Goal: Consume media (video, audio): Consume media (video, audio)

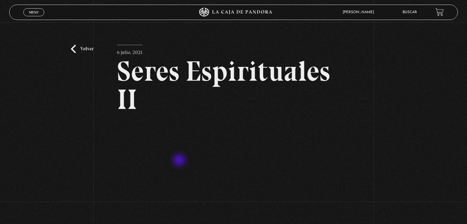
scroll to position [92, 0]
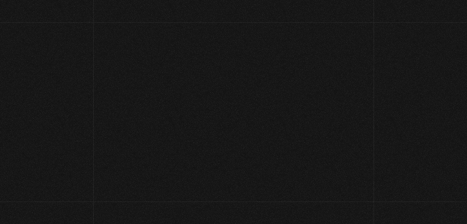
scroll to position [41, 0]
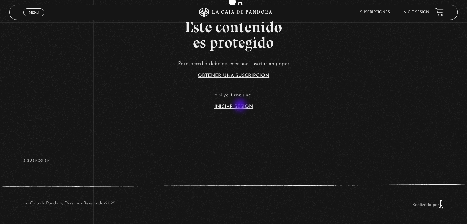
click at [241, 106] on link "Iniciar Sesión" at bounding box center [233, 106] width 39 height 5
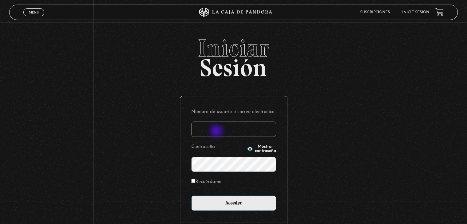
click at [217, 132] on input "Nombre de usuario o correo electrónico" at bounding box center [233, 129] width 85 height 15
type input "aqueflo23@gmail.com"
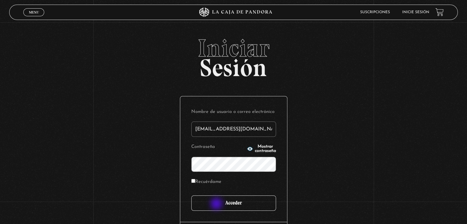
click at [218, 204] on input "Acceder" at bounding box center [233, 203] width 85 height 15
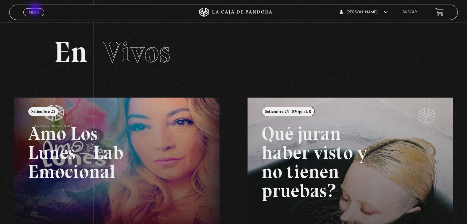
click at [36, 10] on span "Menu" at bounding box center [34, 12] width 10 height 4
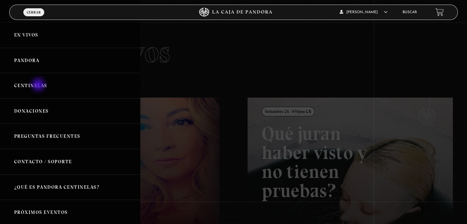
click at [39, 85] on link "Centinelas" at bounding box center [70, 86] width 140 height 26
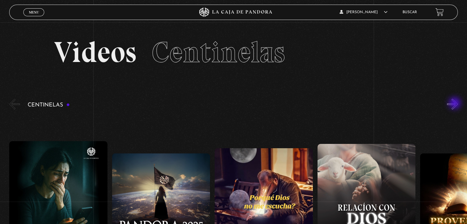
click at [456, 104] on button "»" at bounding box center [452, 104] width 11 height 11
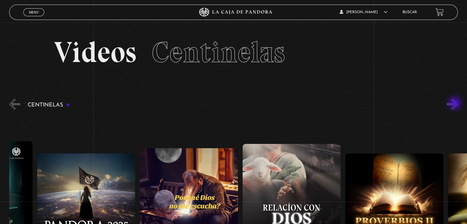
click at [456, 104] on button "»" at bounding box center [452, 104] width 11 height 11
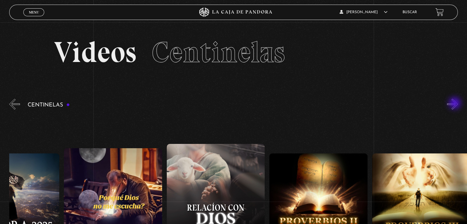
click at [456, 104] on button "»" at bounding box center [452, 104] width 11 height 11
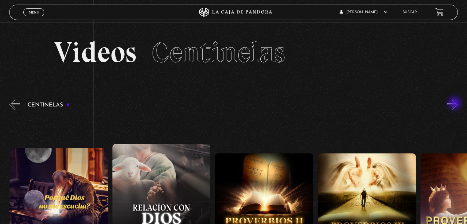
click at [456, 104] on button "»" at bounding box center [452, 104] width 11 height 11
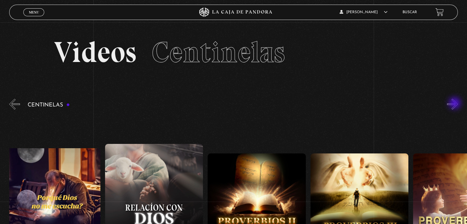
click at [456, 104] on button "»" at bounding box center [452, 104] width 11 height 11
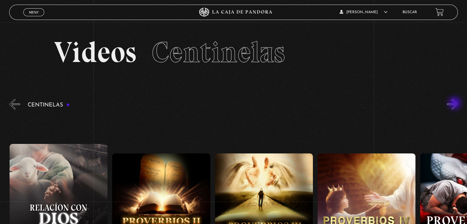
click at [456, 104] on button "»" at bounding box center [452, 104] width 11 height 11
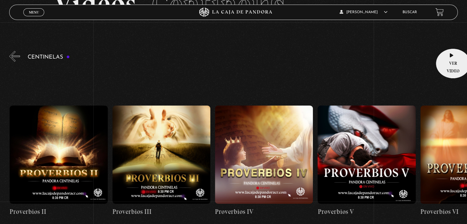
scroll to position [61, 0]
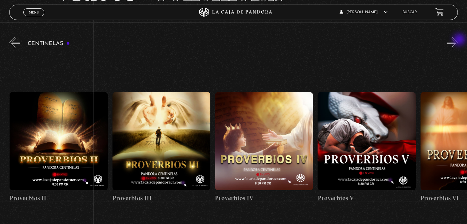
click at [458, 42] on button "»" at bounding box center [452, 42] width 11 height 11
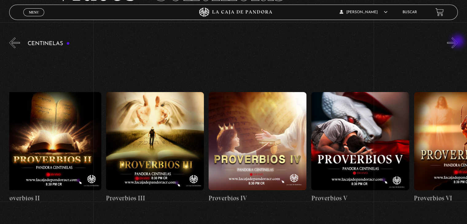
click at [458, 42] on button "»" at bounding box center [452, 42] width 11 height 11
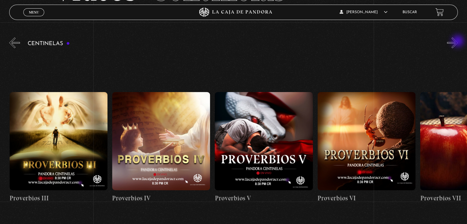
click at [458, 42] on button "»" at bounding box center [452, 42] width 11 height 11
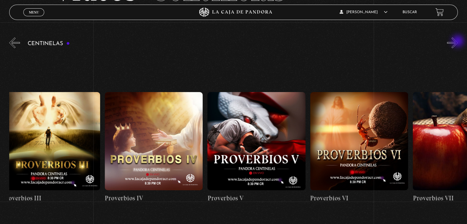
click at [458, 42] on button "»" at bounding box center [452, 42] width 11 height 11
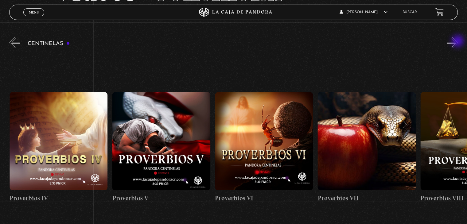
click at [458, 42] on button "»" at bounding box center [452, 42] width 11 height 11
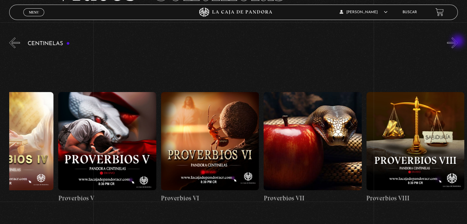
click at [458, 42] on button "»" at bounding box center [452, 42] width 11 height 11
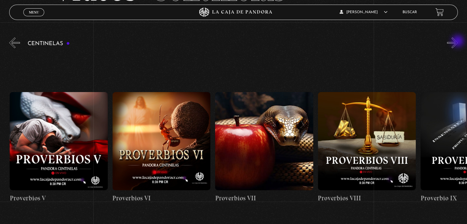
click at [458, 42] on button "»" at bounding box center [452, 42] width 11 height 11
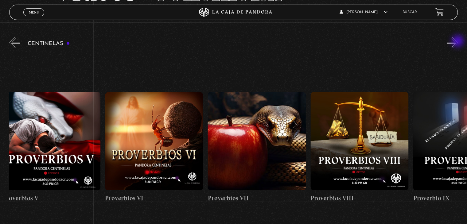
click at [458, 42] on button "»" at bounding box center [452, 42] width 11 height 11
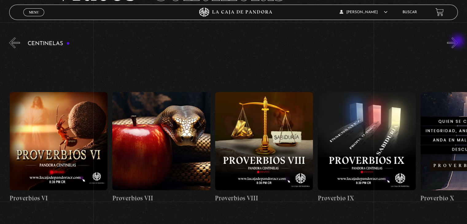
click at [458, 42] on button "»" at bounding box center [452, 42] width 11 height 11
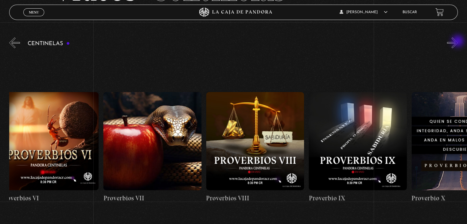
click at [458, 42] on button "»" at bounding box center [452, 42] width 11 height 11
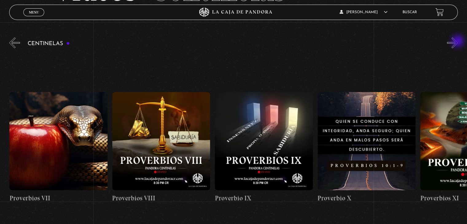
click at [458, 42] on button "»" at bounding box center [452, 42] width 11 height 11
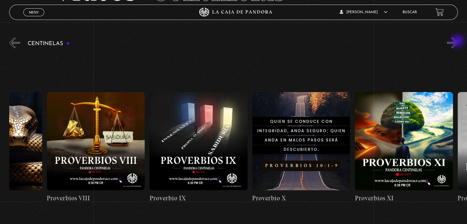
click at [458, 42] on button "»" at bounding box center [452, 42] width 11 height 11
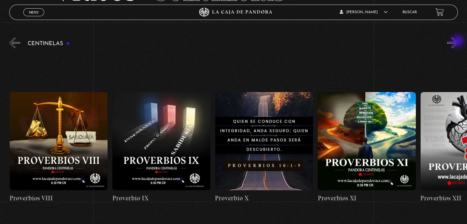
click at [458, 42] on button "»" at bounding box center [452, 42] width 11 height 11
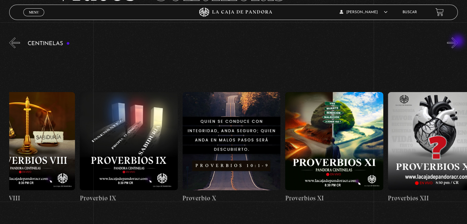
click at [458, 42] on button "»" at bounding box center [452, 42] width 11 height 11
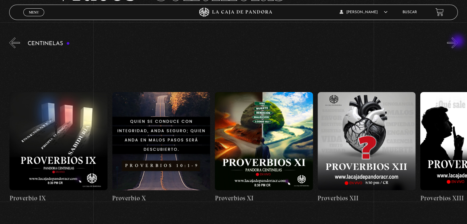
click at [458, 42] on button "»" at bounding box center [452, 42] width 11 height 11
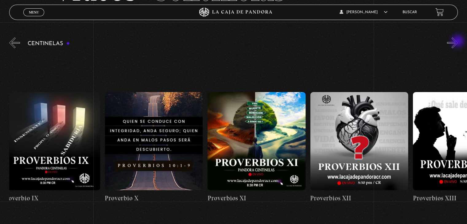
click at [458, 42] on button "»" at bounding box center [452, 42] width 11 height 11
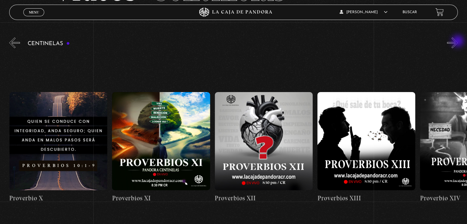
click at [458, 42] on button "»" at bounding box center [452, 42] width 11 height 11
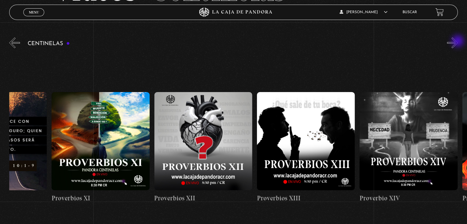
click at [458, 42] on button "»" at bounding box center [452, 42] width 11 height 11
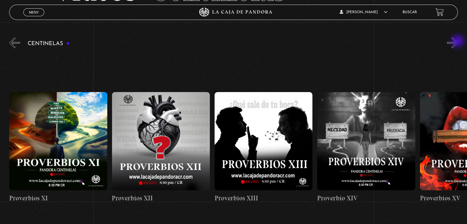
click at [458, 42] on button "»" at bounding box center [452, 42] width 11 height 11
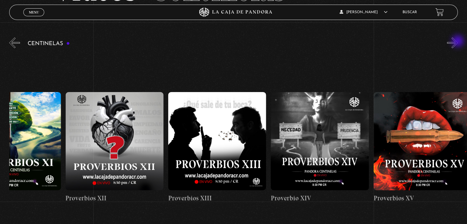
click at [458, 42] on button "»" at bounding box center [452, 42] width 11 height 11
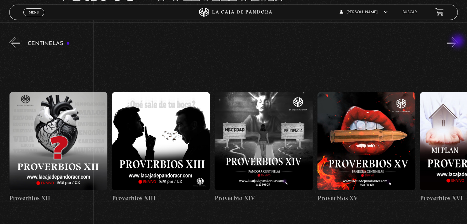
click at [458, 42] on button "»" at bounding box center [452, 42] width 11 height 11
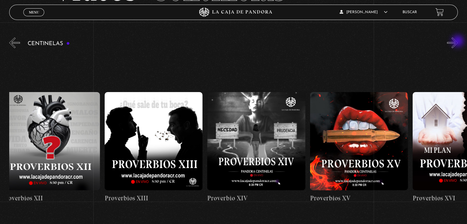
click at [458, 42] on button "»" at bounding box center [452, 42] width 11 height 11
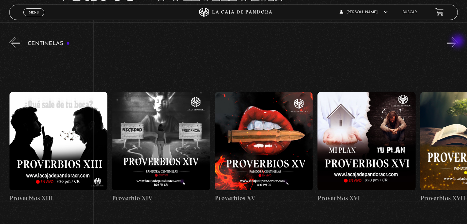
click at [458, 42] on button "»" at bounding box center [452, 42] width 11 height 11
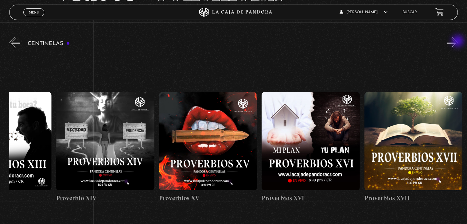
click at [458, 42] on button "»" at bounding box center [452, 42] width 11 height 11
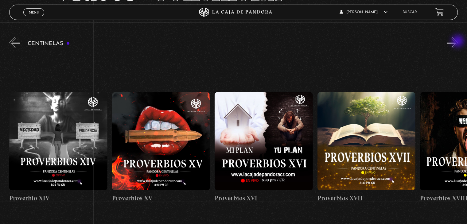
click at [458, 42] on button "»" at bounding box center [452, 42] width 11 height 11
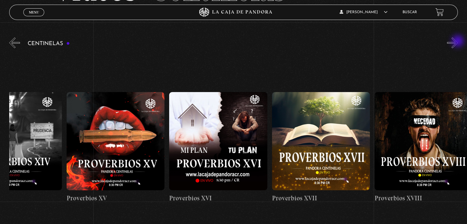
click at [458, 42] on button "»" at bounding box center [452, 42] width 11 height 11
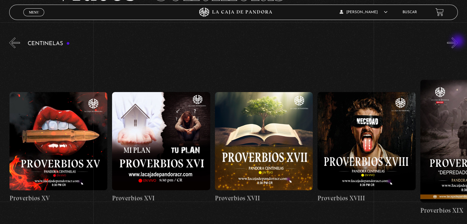
click at [458, 42] on button "»" at bounding box center [452, 42] width 11 height 11
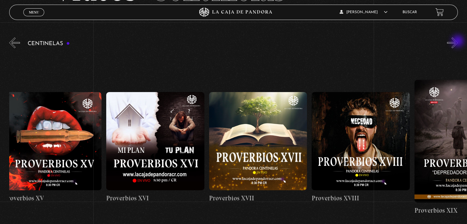
click at [458, 42] on button "»" at bounding box center [452, 42] width 11 height 11
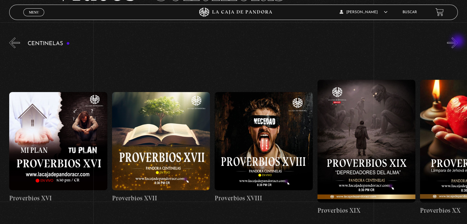
click at [458, 42] on button "»" at bounding box center [452, 42] width 11 height 11
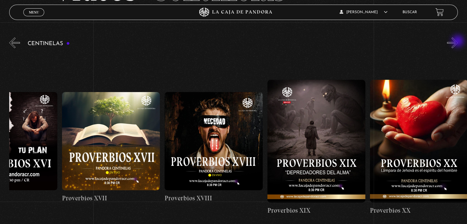
click at [458, 42] on button "»" at bounding box center [452, 42] width 11 height 11
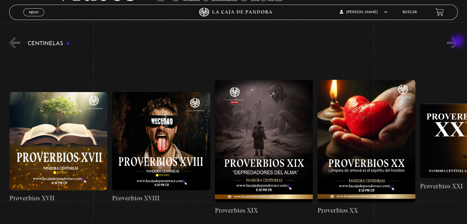
click at [458, 42] on button "»" at bounding box center [452, 42] width 11 height 11
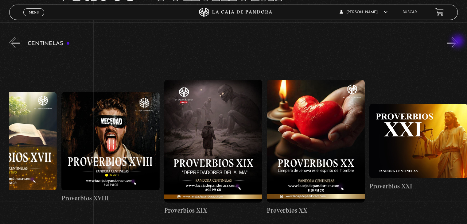
click at [458, 42] on button "»" at bounding box center [452, 42] width 11 height 11
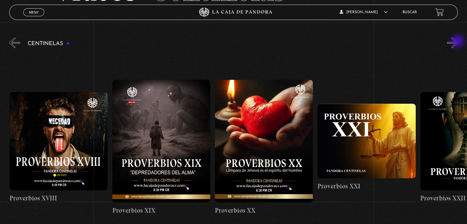
click at [458, 42] on button "»" at bounding box center [452, 42] width 11 height 11
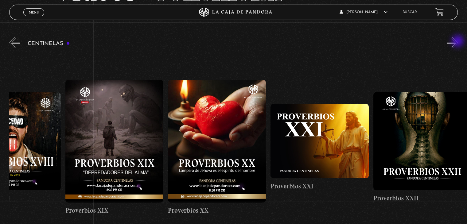
click at [458, 42] on button "»" at bounding box center [452, 42] width 11 height 11
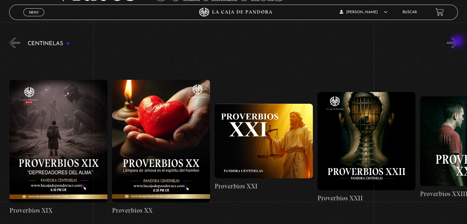
click at [458, 42] on button "»" at bounding box center [452, 42] width 11 height 11
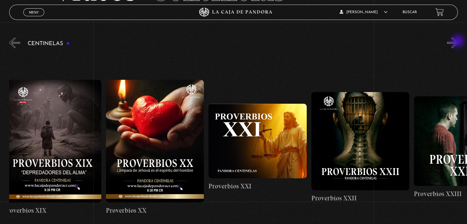
click at [458, 42] on button "»" at bounding box center [452, 42] width 11 height 11
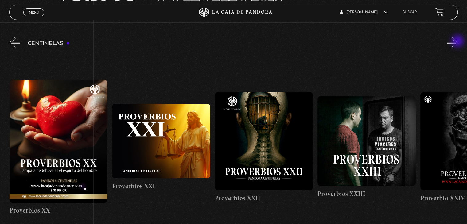
click at [458, 42] on button "»" at bounding box center [452, 42] width 11 height 11
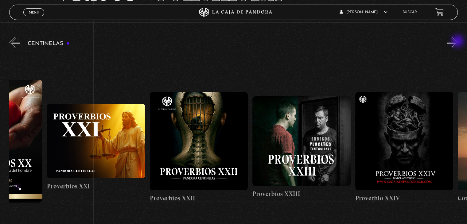
click at [458, 42] on button "»" at bounding box center [452, 42] width 11 height 11
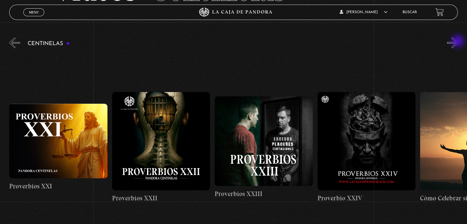
click at [458, 42] on button "»" at bounding box center [452, 42] width 11 height 11
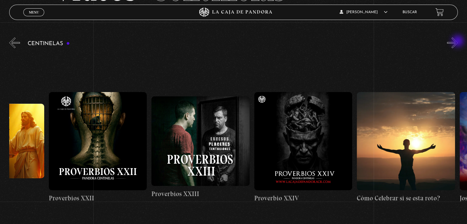
click at [458, 42] on button "»" at bounding box center [452, 42] width 11 height 11
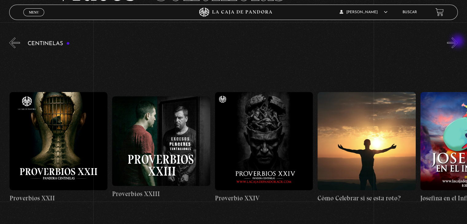
click at [458, 42] on button "»" at bounding box center [452, 42] width 11 height 11
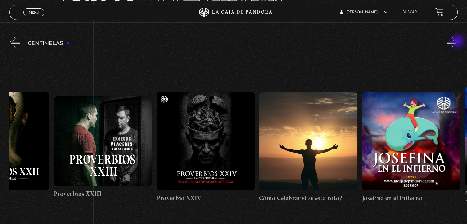
click at [458, 42] on button "»" at bounding box center [452, 42] width 11 height 11
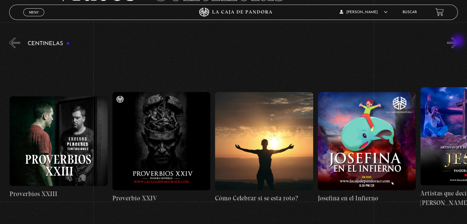
click at [458, 42] on button "»" at bounding box center [452, 42] width 11 height 11
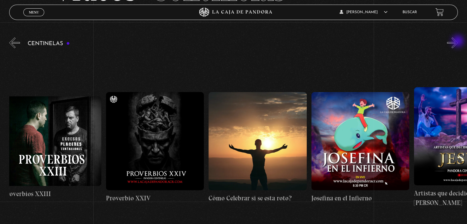
click at [458, 42] on button "»" at bounding box center [452, 42] width 11 height 11
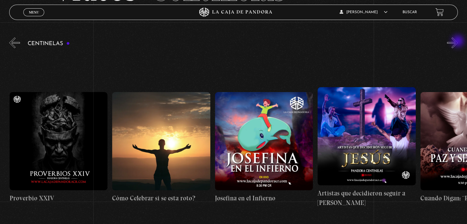
click at [458, 42] on button "»" at bounding box center [452, 42] width 11 height 11
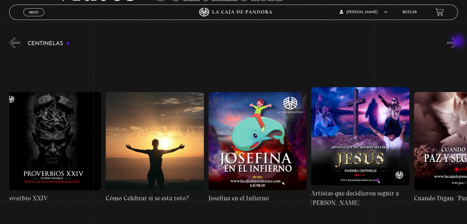
click at [458, 42] on button "»" at bounding box center [452, 42] width 11 height 11
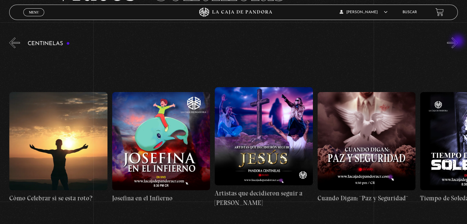
click at [458, 42] on button "»" at bounding box center [452, 42] width 11 height 11
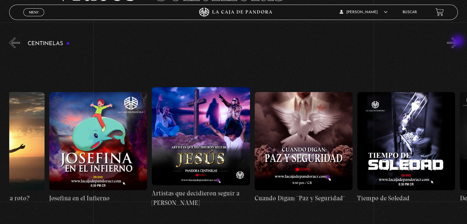
click at [458, 42] on button "»" at bounding box center [452, 42] width 11 height 11
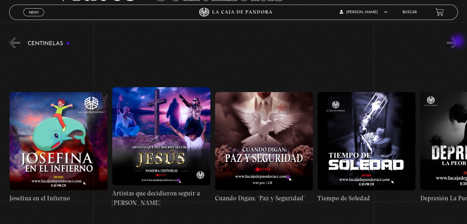
click at [458, 42] on button "»" at bounding box center [452, 42] width 11 height 11
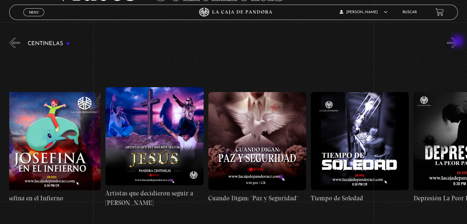
click at [458, 42] on button "»" at bounding box center [452, 42] width 11 height 11
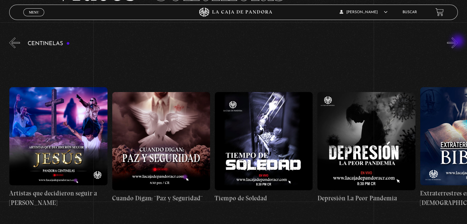
click at [458, 42] on button "»" at bounding box center [452, 42] width 11 height 11
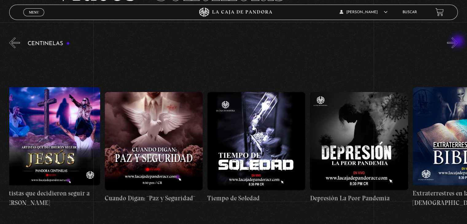
click at [458, 42] on button "»" at bounding box center [452, 42] width 11 height 11
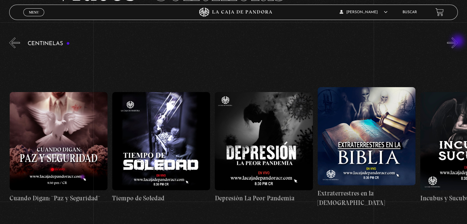
click at [458, 42] on button "»" at bounding box center [452, 42] width 11 height 11
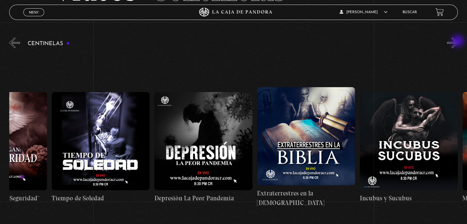
click at [458, 42] on button "»" at bounding box center [452, 42] width 11 height 11
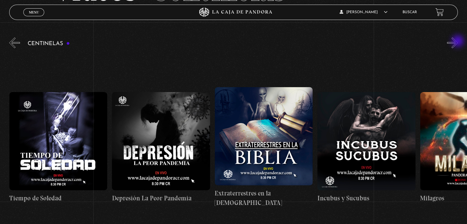
click at [458, 42] on button "»" at bounding box center [452, 42] width 11 height 11
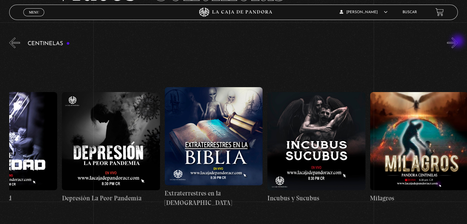
click at [458, 42] on button "»" at bounding box center [452, 42] width 11 height 11
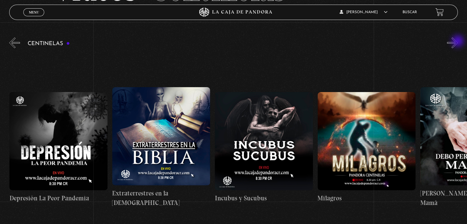
click at [458, 42] on button "»" at bounding box center [452, 42] width 11 height 11
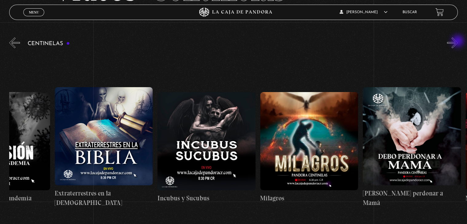
click at [458, 42] on button "»" at bounding box center [452, 42] width 11 height 11
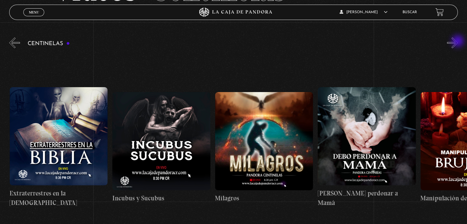
click at [458, 42] on button "»" at bounding box center [452, 42] width 11 height 11
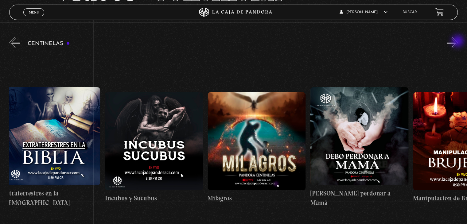
click at [458, 42] on button "»" at bounding box center [452, 42] width 11 height 11
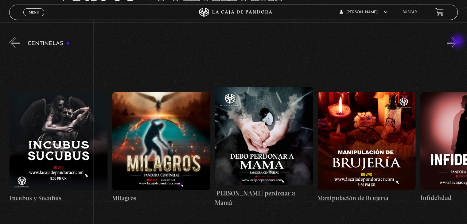
click at [458, 42] on button "»" at bounding box center [452, 42] width 11 height 11
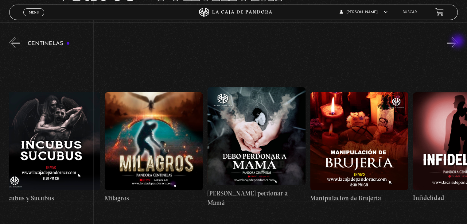
click at [458, 42] on button "»" at bounding box center [452, 42] width 11 height 11
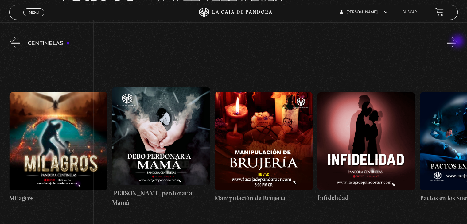
click at [458, 42] on button "»" at bounding box center [452, 42] width 11 height 11
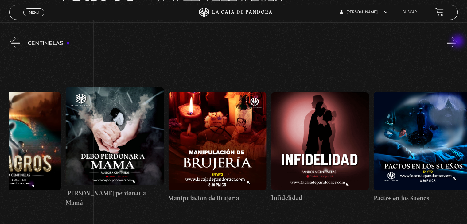
click at [458, 42] on button "»" at bounding box center [452, 42] width 11 height 11
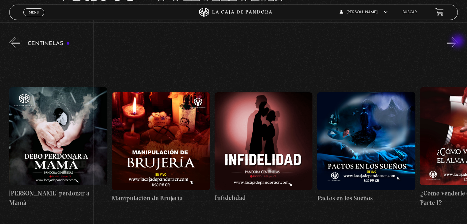
click at [458, 42] on button "»" at bounding box center [452, 42] width 11 height 11
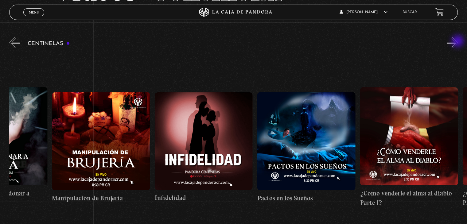
click at [458, 42] on button "»" at bounding box center [452, 42] width 11 height 11
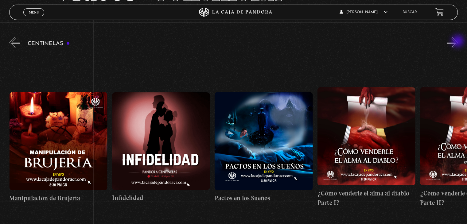
click at [458, 42] on button "»" at bounding box center [452, 42] width 11 height 11
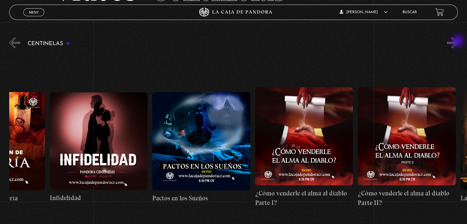
click at [458, 42] on button "»" at bounding box center [452, 42] width 11 height 11
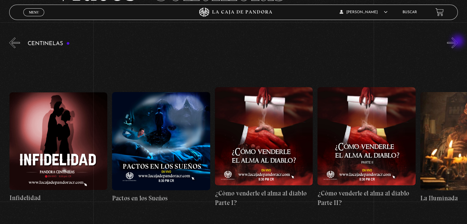
click at [458, 42] on button "»" at bounding box center [452, 42] width 11 height 11
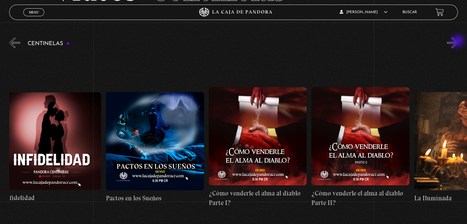
click at [458, 42] on button "»" at bounding box center [452, 42] width 11 height 11
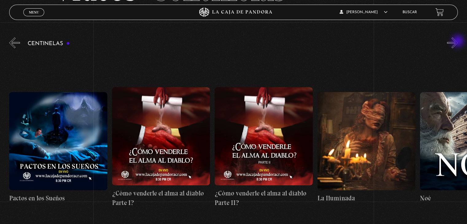
click at [458, 42] on button "»" at bounding box center [452, 42] width 11 height 11
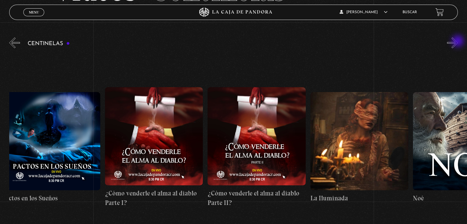
click at [458, 42] on button "»" at bounding box center [452, 42] width 11 height 11
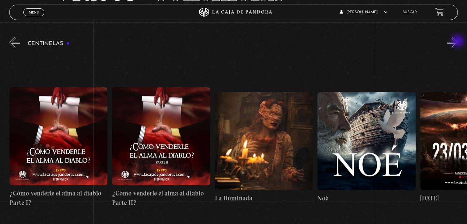
click at [458, 42] on button "»" at bounding box center [452, 42] width 11 height 11
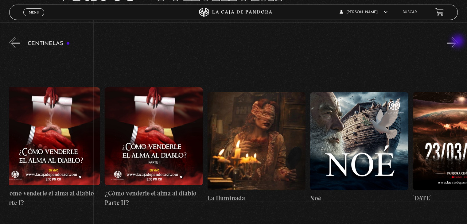
click at [458, 42] on button "»" at bounding box center [452, 42] width 11 height 11
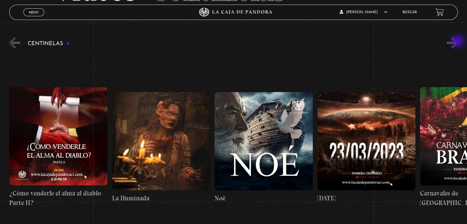
click at [458, 42] on button "»" at bounding box center [452, 42] width 11 height 11
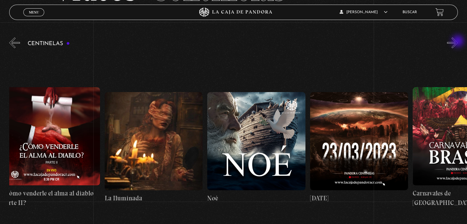
click at [458, 42] on button "»" at bounding box center [452, 42] width 11 height 11
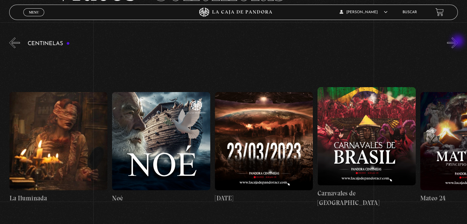
click at [458, 42] on button "»" at bounding box center [452, 42] width 11 height 11
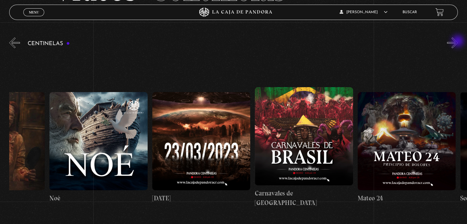
click at [458, 42] on button "»" at bounding box center [452, 42] width 11 height 11
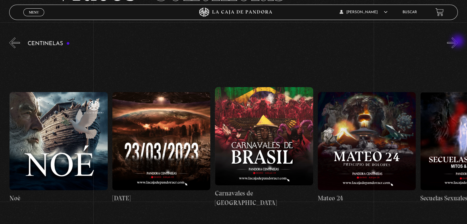
click at [458, 42] on button "»" at bounding box center [452, 42] width 11 height 11
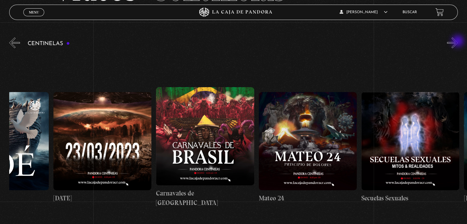
click at [458, 42] on button "»" at bounding box center [452, 42] width 11 height 11
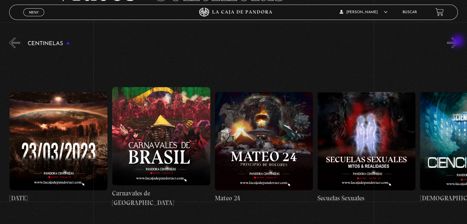
click at [458, 42] on button "»" at bounding box center [452, 42] width 11 height 11
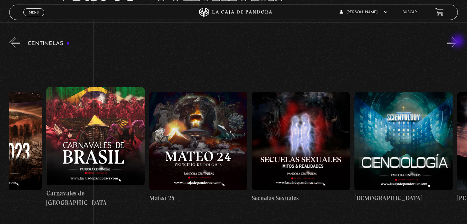
click at [458, 42] on button "»" at bounding box center [452, 42] width 11 height 11
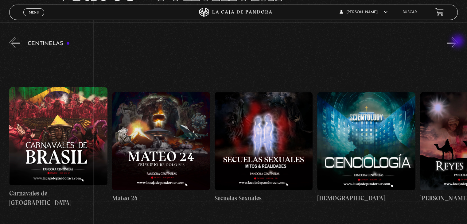
click at [458, 42] on button "»" at bounding box center [452, 42] width 11 height 11
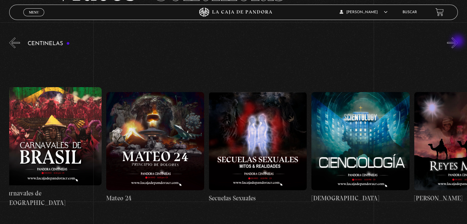
click at [458, 42] on button "»" at bounding box center [452, 42] width 11 height 11
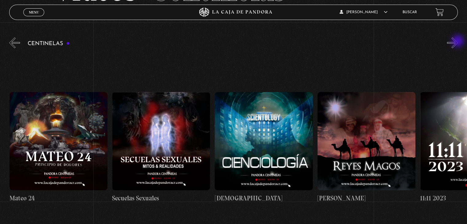
click at [458, 42] on button "»" at bounding box center [452, 42] width 11 height 11
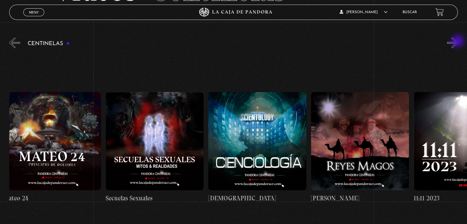
click at [458, 42] on button "»" at bounding box center [452, 42] width 11 height 11
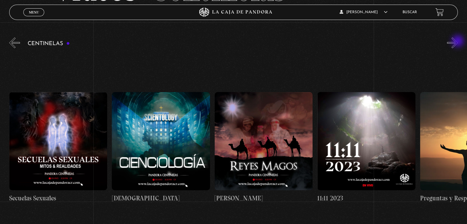
click at [458, 42] on button "»" at bounding box center [452, 42] width 11 height 11
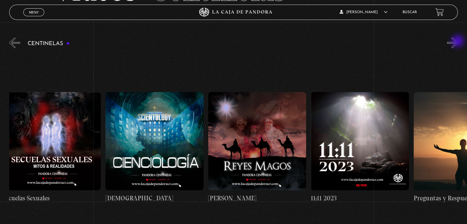
click at [458, 42] on button "»" at bounding box center [452, 42] width 11 height 11
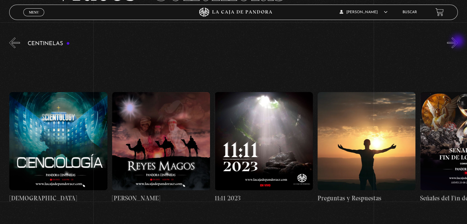
click at [458, 42] on button "»" at bounding box center [452, 42] width 11 height 11
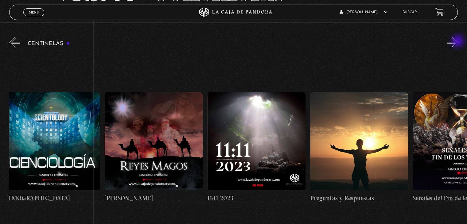
click at [458, 42] on button "»" at bounding box center [452, 42] width 11 height 11
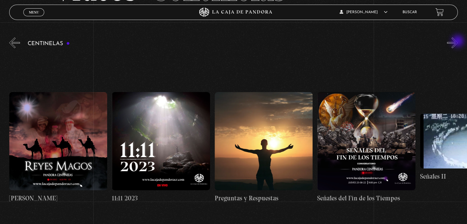
click at [458, 42] on button "»" at bounding box center [452, 42] width 11 height 11
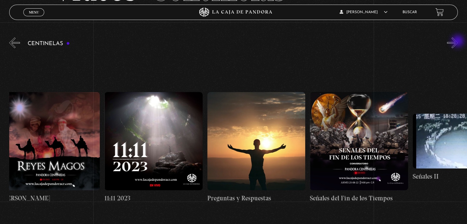
click at [458, 42] on button "»" at bounding box center [452, 42] width 11 height 11
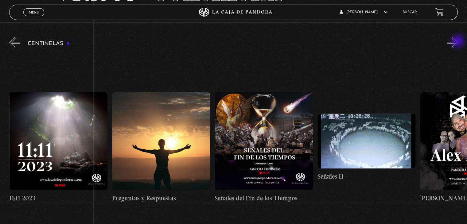
click at [458, 42] on button "»" at bounding box center [452, 42] width 11 height 11
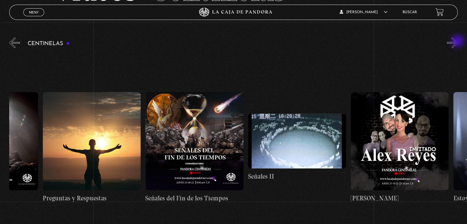
click at [458, 42] on button "»" at bounding box center [452, 42] width 11 height 11
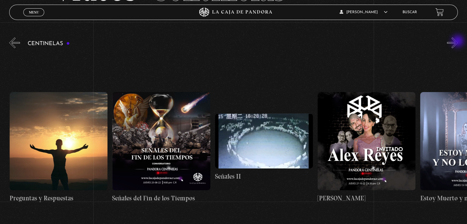
click at [458, 42] on button "»" at bounding box center [452, 42] width 11 height 11
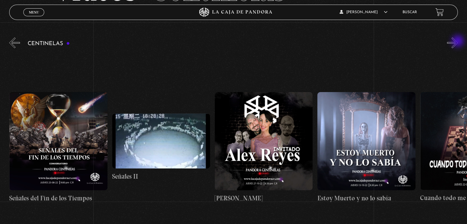
click at [458, 42] on button "»" at bounding box center [452, 42] width 11 height 11
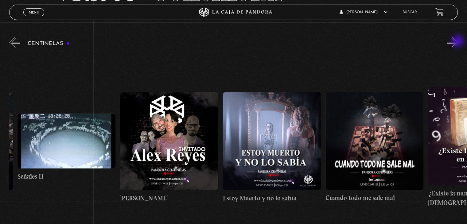
click at [458, 42] on button "»" at bounding box center [452, 42] width 11 height 11
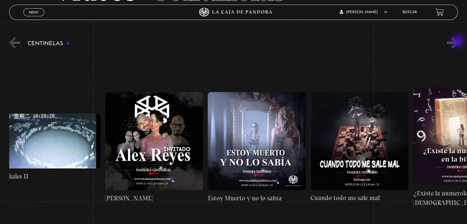
click at [458, 42] on button "»" at bounding box center [452, 42] width 11 height 11
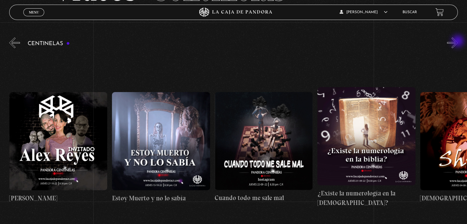
click at [458, 42] on button "»" at bounding box center [452, 42] width 11 height 11
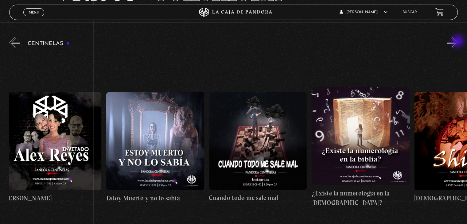
click at [458, 42] on button "»" at bounding box center [452, 42] width 11 height 11
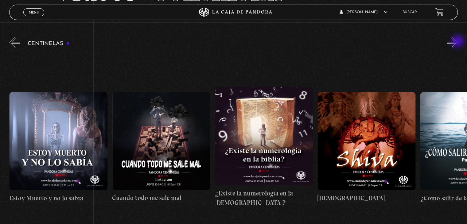
click at [458, 42] on button "»" at bounding box center [452, 42] width 11 height 11
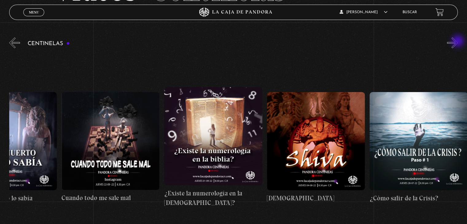
click at [458, 42] on button "»" at bounding box center [452, 42] width 11 height 11
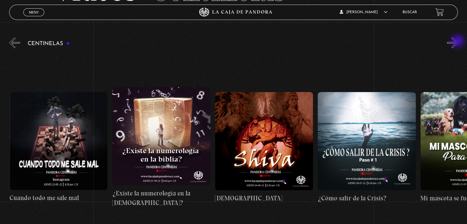
click at [458, 42] on button "»" at bounding box center [452, 42] width 11 height 11
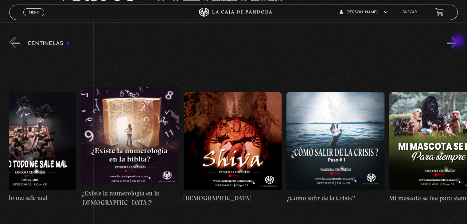
click at [458, 42] on button "»" at bounding box center [452, 42] width 11 height 11
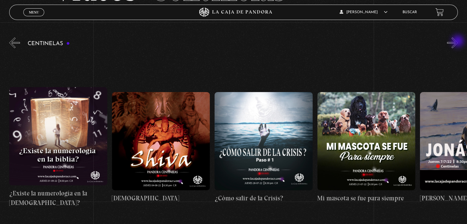
click at [458, 42] on button "»" at bounding box center [452, 42] width 11 height 11
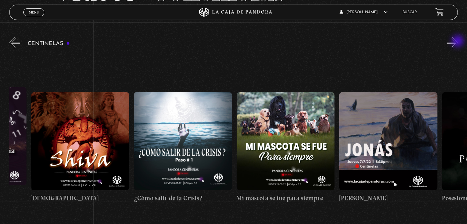
click at [458, 42] on button "»" at bounding box center [452, 42] width 11 height 11
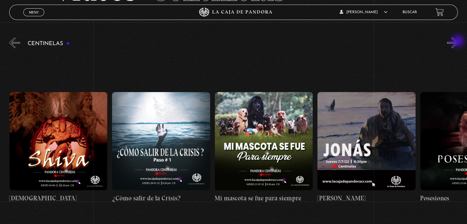
click at [458, 42] on button "»" at bounding box center [452, 42] width 11 height 11
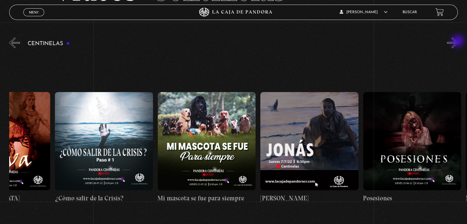
click at [458, 42] on button "»" at bounding box center [452, 42] width 11 height 11
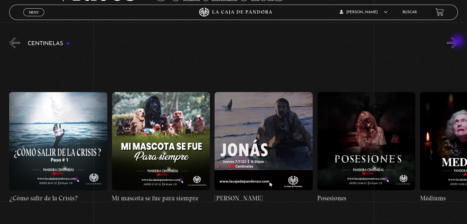
click at [458, 42] on button "»" at bounding box center [452, 42] width 11 height 11
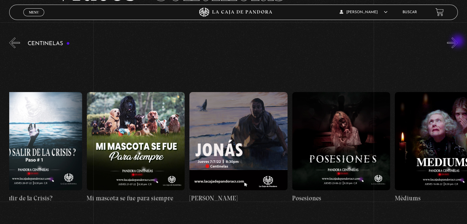
click at [458, 42] on button "»" at bounding box center [452, 42] width 11 height 11
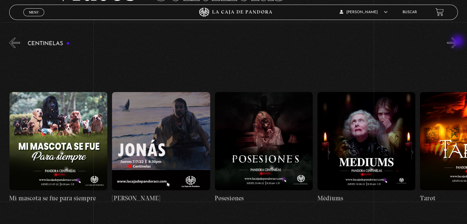
click at [458, 42] on button "»" at bounding box center [452, 42] width 11 height 11
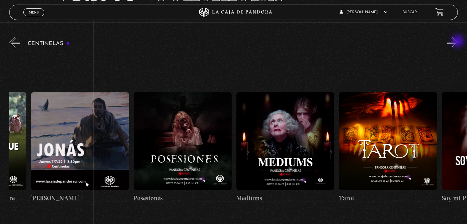
click at [458, 42] on button "»" at bounding box center [452, 42] width 11 height 11
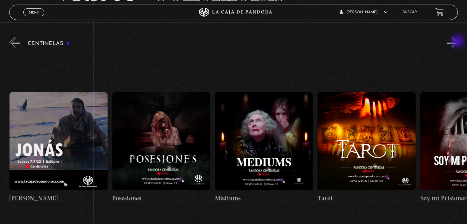
click at [458, 42] on button "»" at bounding box center [452, 42] width 11 height 11
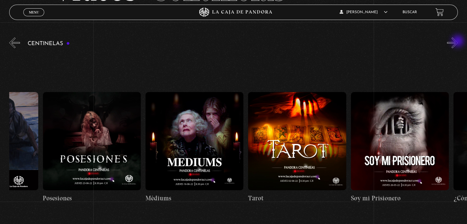
click at [458, 42] on button "»" at bounding box center [452, 42] width 11 height 11
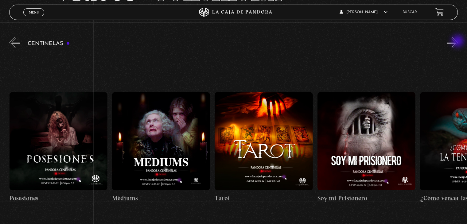
click at [458, 42] on button "»" at bounding box center [452, 42] width 11 height 11
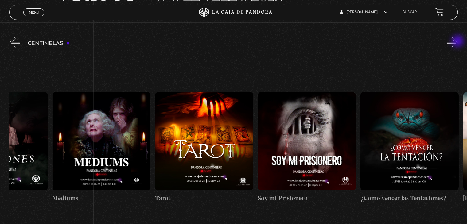
click at [458, 42] on button "»" at bounding box center [452, 42] width 11 height 11
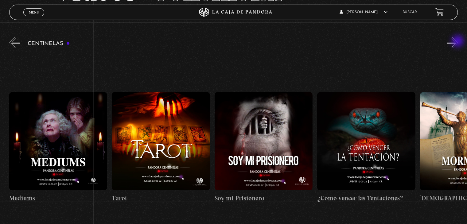
click at [458, 42] on button "»" at bounding box center [452, 42] width 11 height 11
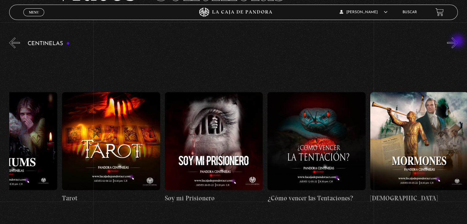
click at [458, 42] on button "»" at bounding box center [452, 42] width 11 height 11
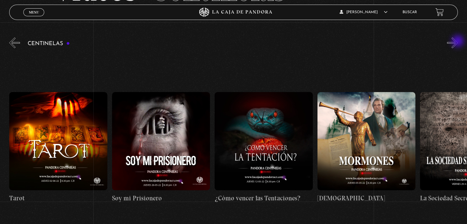
click at [458, 42] on button "»" at bounding box center [452, 42] width 11 height 11
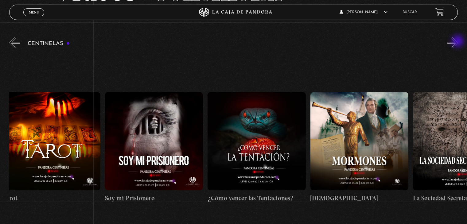
click at [458, 42] on button "»" at bounding box center [452, 42] width 11 height 11
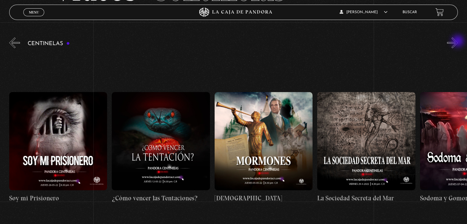
click at [458, 42] on button "»" at bounding box center [452, 42] width 11 height 11
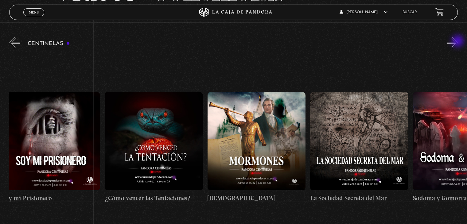
click at [458, 42] on button "»" at bounding box center [452, 42] width 11 height 11
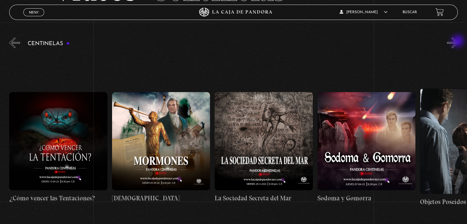
click at [458, 42] on button "»" at bounding box center [452, 42] width 11 height 11
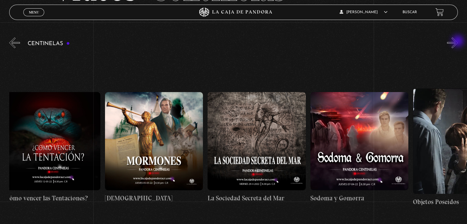
click at [458, 42] on button "»" at bounding box center [452, 42] width 11 height 11
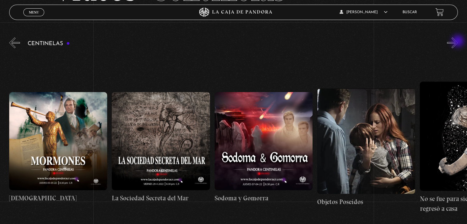
click at [458, 42] on button "»" at bounding box center [452, 42] width 11 height 11
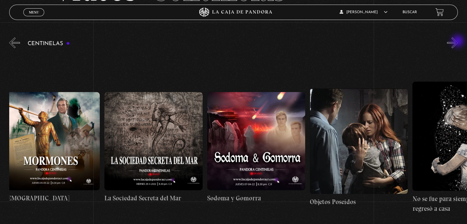
click at [458, 42] on button "»" at bounding box center [452, 42] width 11 height 11
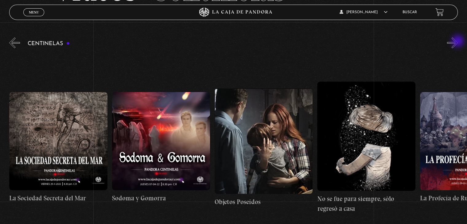
click at [458, 42] on button "»" at bounding box center [452, 42] width 11 height 11
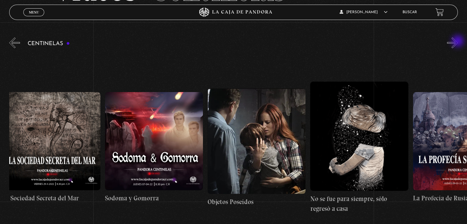
click at [458, 42] on button "»" at bounding box center [452, 42] width 11 height 11
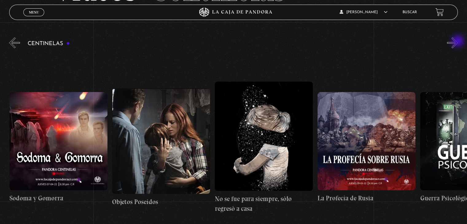
click at [458, 42] on button "»" at bounding box center [452, 42] width 11 height 11
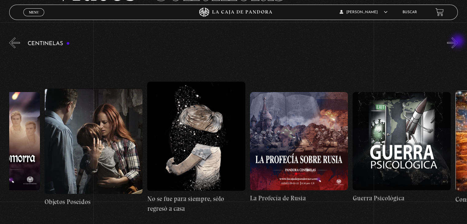
click at [458, 42] on button "»" at bounding box center [452, 42] width 11 height 11
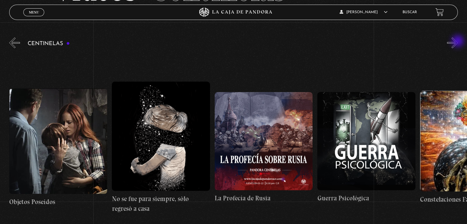
click at [458, 42] on button "»" at bounding box center [452, 42] width 11 height 11
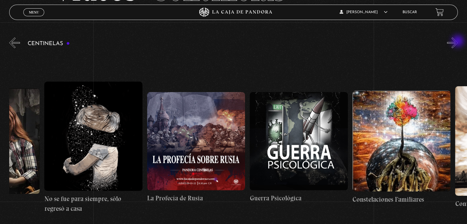
click at [458, 42] on button "»" at bounding box center [452, 42] width 11 height 11
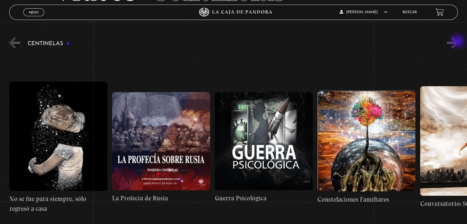
click at [458, 42] on button "»" at bounding box center [452, 42] width 11 height 11
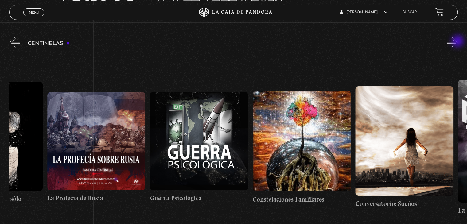
click at [458, 42] on button "»" at bounding box center [452, 42] width 11 height 11
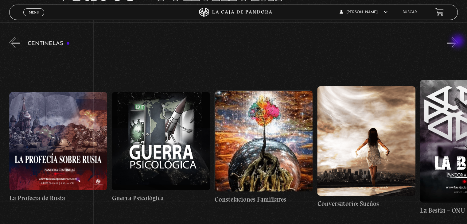
click at [458, 42] on button "»" at bounding box center [452, 42] width 11 height 11
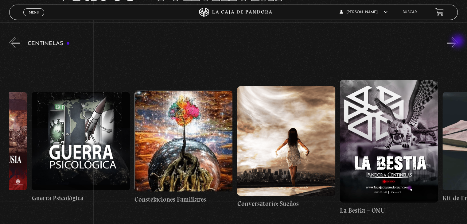
click at [458, 42] on button "»" at bounding box center [452, 42] width 11 height 11
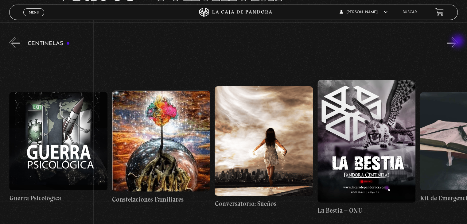
click at [458, 42] on button "»" at bounding box center [452, 42] width 11 height 11
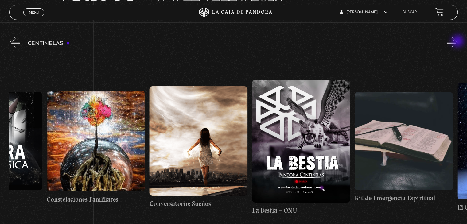
click at [458, 42] on button "»" at bounding box center [452, 42] width 11 height 11
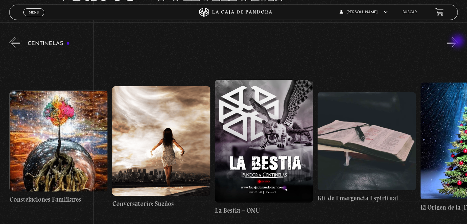
click at [458, 42] on button "»" at bounding box center [452, 42] width 11 height 11
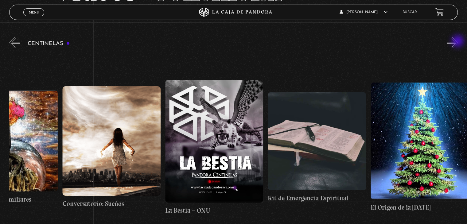
click at [458, 42] on button "»" at bounding box center [452, 42] width 11 height 11
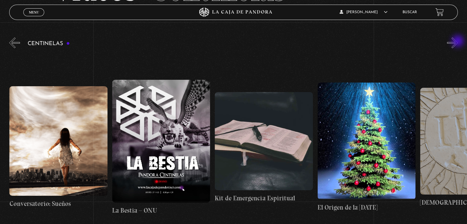
click at [458, 42] on button "»" at bounding box center [452, 42] width 11 height 11
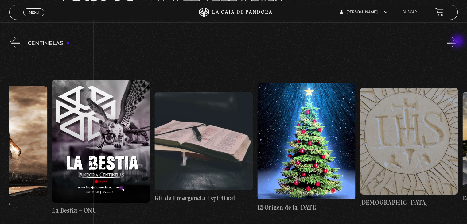
click at [458, 42] on button "»" at bounding box center [452, 42] width 11 height 11
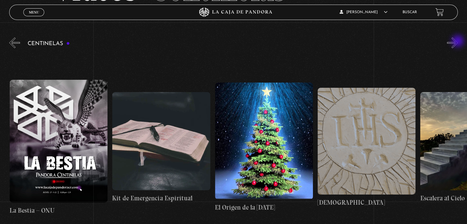
click at [458, 42] on button "»" at bounding box center [452, 42] width 11 height 11
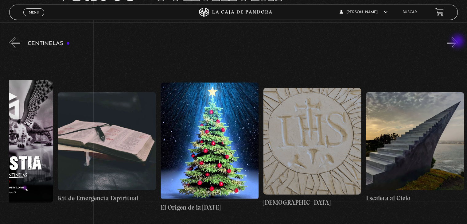
click at [458, 42] on button "»" at bounding box center [452, 42] width 11 height 11
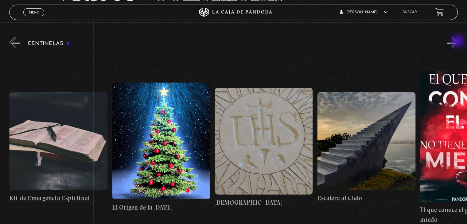
click at [458, 42] on button "»" at bounding box center [452, 42] width 11 height 11
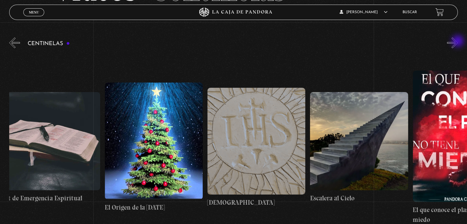
click at [458, 42] on button "»" at bounding box center [452, 42] width 11 height 11
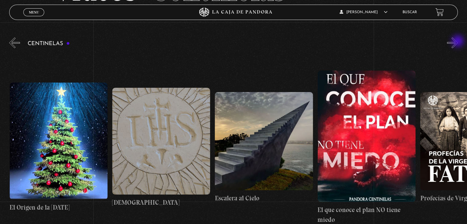
click at [458, 42] on button "»" at bounding box center [452, 42] width 11 height 11
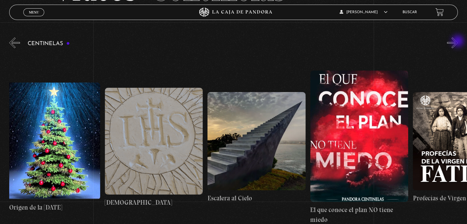
click at [458, 42] on button "»" at bounding box center [452, 42] width 11 height 11
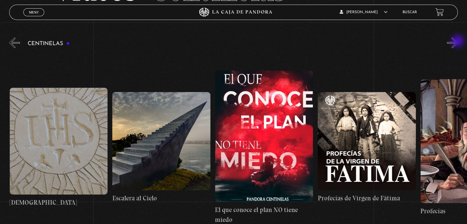
click at [458, 42] on button "»" at bounding box center [452, 42] width 11 height 11
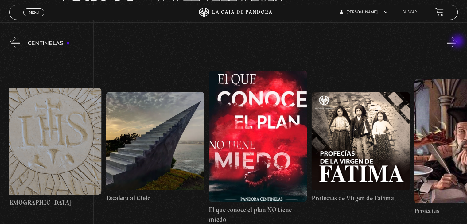
click at [458, 42] on button "»" at bounding box center [452, 42] width 11 height 11
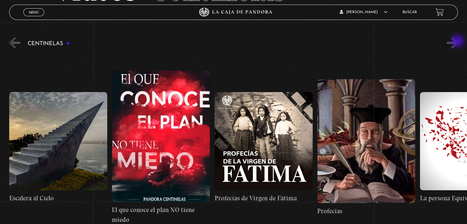
click at [458, 42] on button "»" at bounding box center [452, 42] width 11 height 11
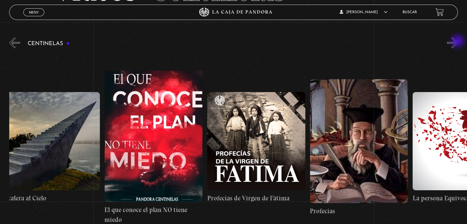
click at [458, 42] on button "»" at bounding box center [452, 42] width 11 height 11
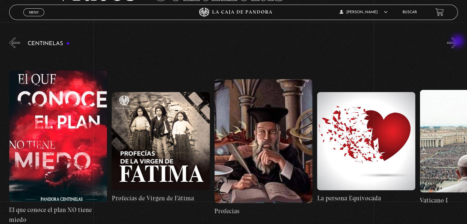
click at [458, 42] on button "»" at bounding box center [452, 42] width 11 height 11
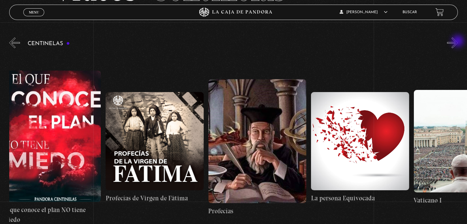
click at [458, 42] on button "»" at bounding box center [452, 42] width 11 height 11
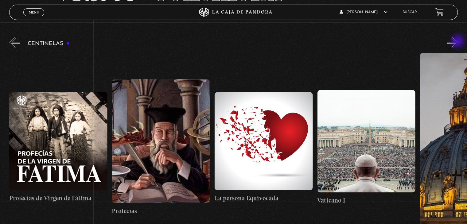
click at [458, 42] on button "»" at bounding box center [452, 42] width 11 height 11
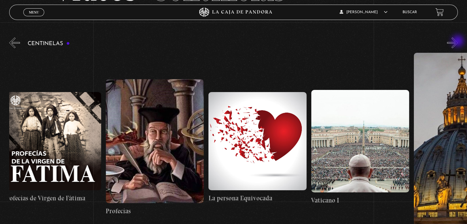
click at [458, 42] on button "»" at bounding box center [452, 42] width 11 height 11
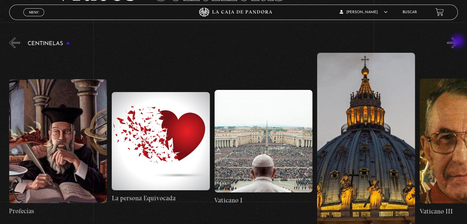
click at [458, 42] on button "»" at bounding box center [452, 42] width 11 height 11
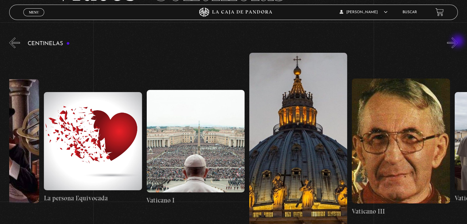
click at [458, 42] on button "»" at bounding box center [452, 42] width 11 height 11
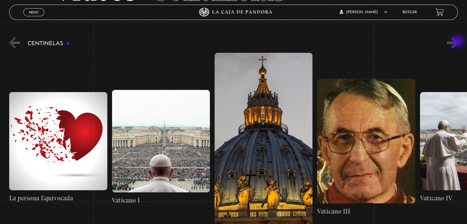
click at [458, 42] on button "»" at bounding box center [452, 42] width 11 height 11
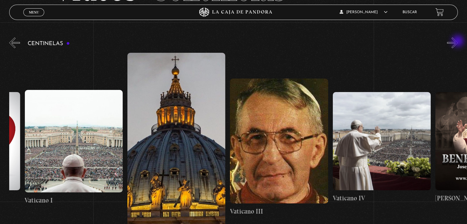
click at [458, 42] on button "»" at bounding box center [452, 42] width 11 height 11
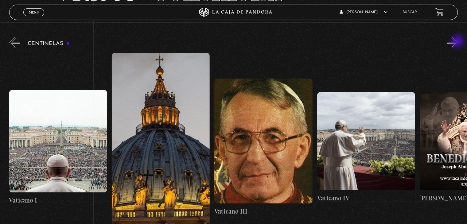
click at [458, 42] on button "»" at bounding box center [452, 42] width 11 height 11
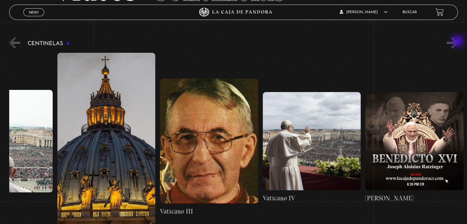
click at [458, 42] on button "»" at bounding box center [452, 42] width 11 height 11
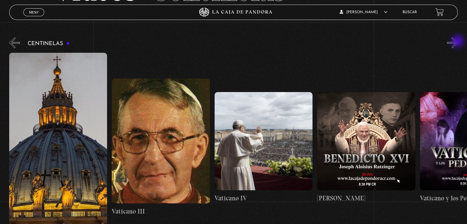
click at [458, 42] on button "»" at bounding box center [452, 42] width 11 height 11
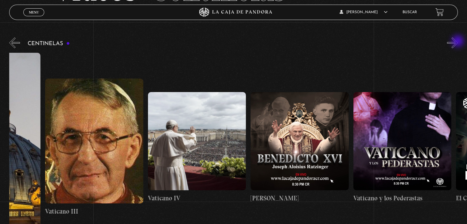
click at [458, 42] on button "»" at bounding box center [452, 42] width 11 height 11
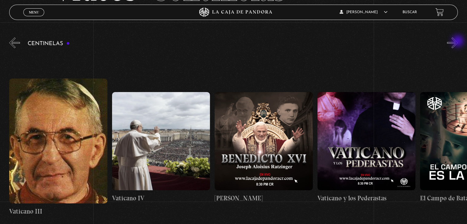
click at [458, 42] on button "»" at bounding box center [452, 42] width 11 height 11
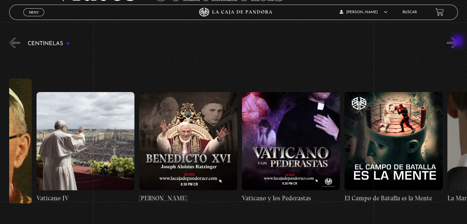
click at [458, 42] on button "»" at bounding box center [452, 42] width 11 height 11
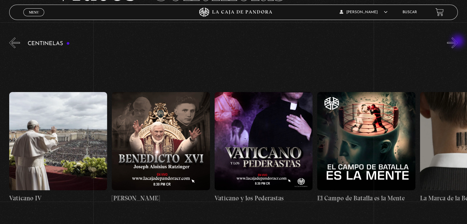
click at [458, 42] on button "»" at bounding box center [452, 42] width 11 height 11
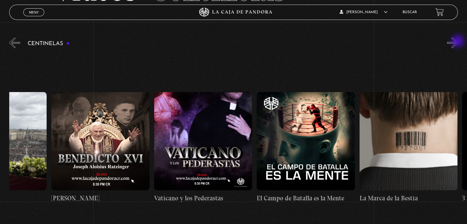
click at [458, 42] on button "»" at bounding box center [452, 42] width 11 height 11
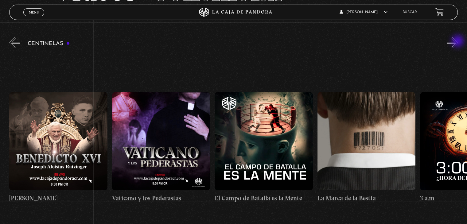
click at [458, 42] on button "»" at bounding box center [452, 42] width 11 height 11
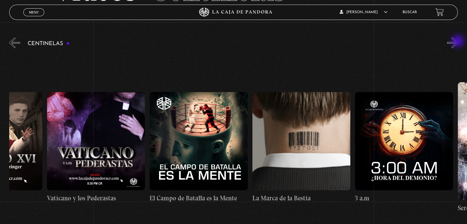
click at [458, 42] on button "»" at bounding box center [452, 42] width 11 height 11
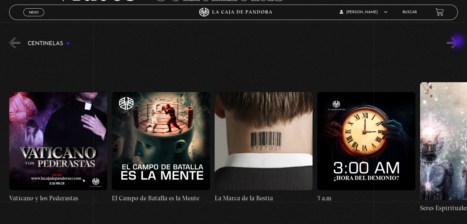
click at [458, 42] on button "»" at bounding box center [452, 42] width 11 height 11
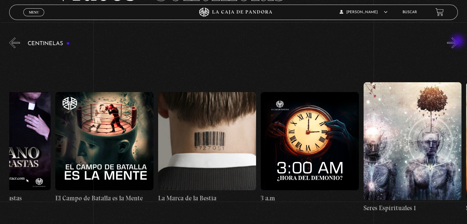
click at [458, 42] on button "»" at bounding box center [452, 42] width 11 height 11
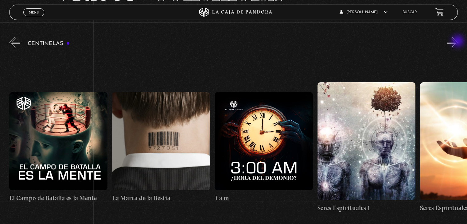
click at [458, 42] on button "»" at bounding box center [452, 42] width 11 height 11
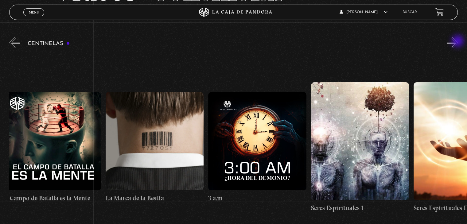
click at [458, 42] on button "»" at bounding box center [452, 42] width 11 height 11
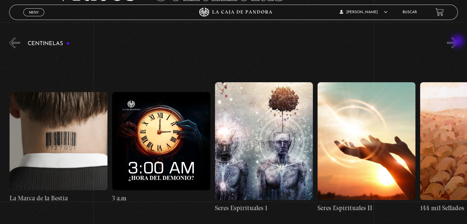
click at [458, 42] on button "»" at bounding box center [452, 42] width 11 height 11
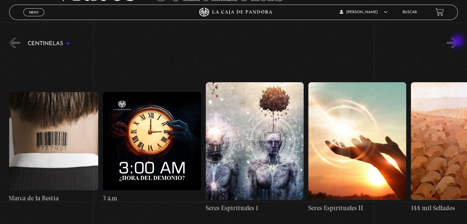
click at [458, 42] on button "»" at bounding box center [452, 42] width 11 height 11
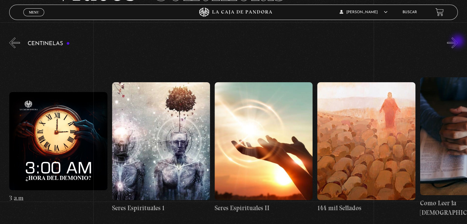
click at [458, 42] on button "»" at bounding box center [452, 42] width 11 height 11
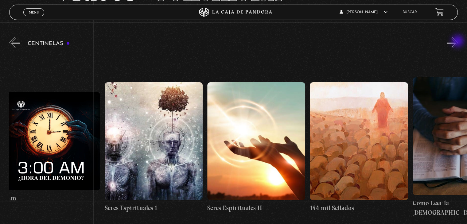
click at [458, 42] on button "»" at bounding box center [452, 42] width 11 height 11
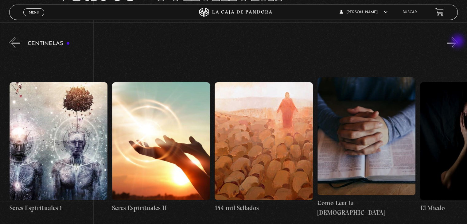
click at [458, 42] on button "»" at bounding box center [452, 42] width 11 height 11
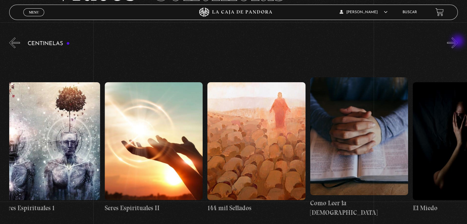
click at [458, 42] on button "»" at bounding box center [452, 42] width 11 height 11
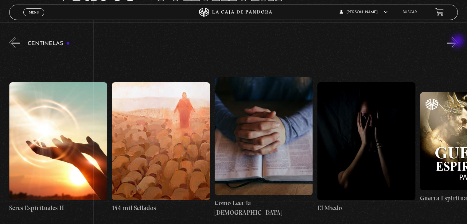
click at [458, 42] on button "»" at bounding box center [452, 42] width 11 height 11
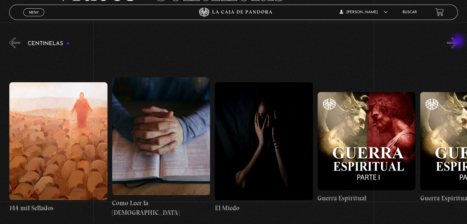
click at [458, 42] on button "»" at bounding box center [452, 42] width 11 height 11
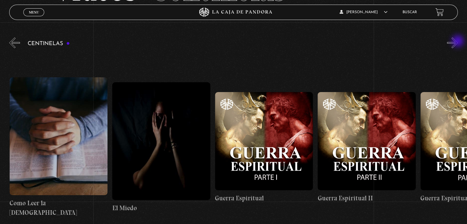
click at [458, 42] on button "»" at bounding box center [452, 42] width 11 height 11
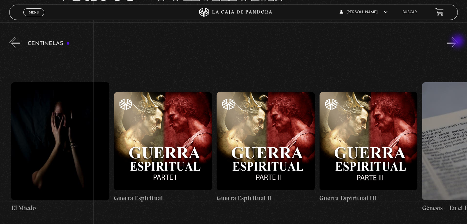
click at [458, 42] on button "»" at bounding box center [452, 42] width 11 height 11
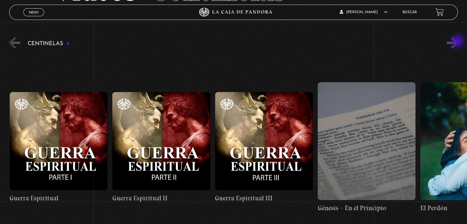
click at [458, 42] on button "»" at bounding box center [452, 42] width 11 height 11
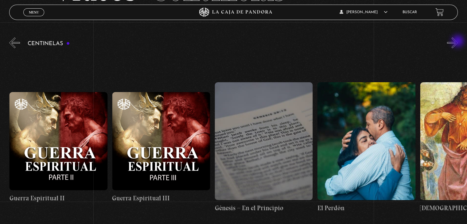
click at [458, 42] on button "»" at bounding box center [452, 42] width 11 height 11
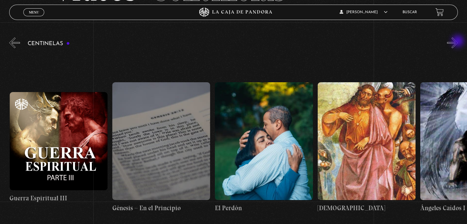
click at [458, 42] on button "»" at bounding box center [452, 42] width 11 height 11
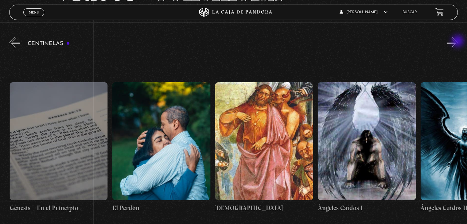
click at [458, 42] on button "»" at bounding box center [452, 42] width 11 height 11
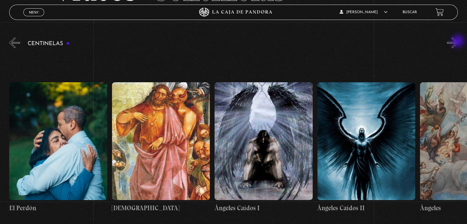
click at [458, 42] on button "»" at bounding box center [452, 42] width 11 height 11
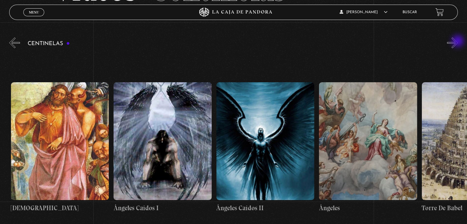
click at [458, 42] on button "»" at bounding box center [452, 42] width 11 height 11
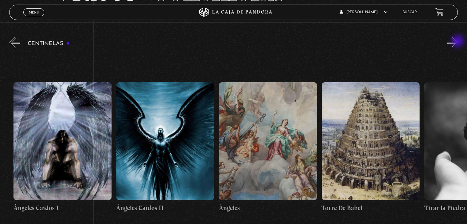
click at [458, 42] on button "»" at bounding box center [452, 42] width 11 height 11
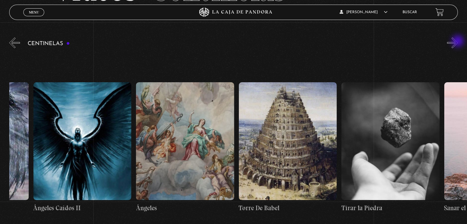
click at [458, 42] on button "»" at bounding box center [452, 42] width 11 height 11
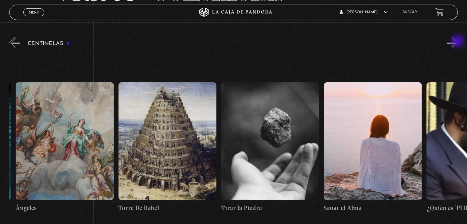
click at [458, 42] on button "»" at bounding box center [452, 42] width 11 height 11
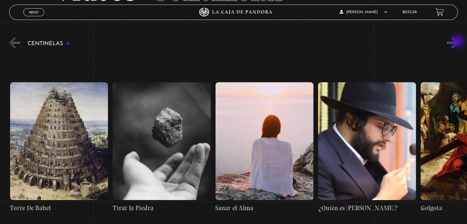
click at [458, 42] on button "»" at bounding box center [452, 42] width 11 height 11
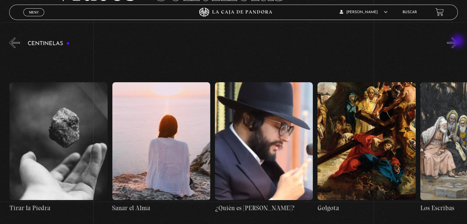
scroll to position [0, 11200]
click at [458, 42] on button "»" at bounding box center [452, 42] width 11 height 11
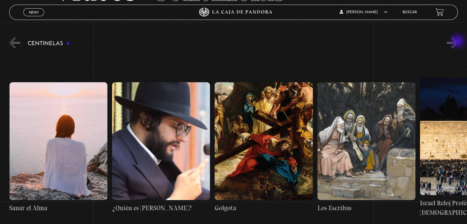
click at [458, 42] on button "»" at bounding box center [452, 42] width 11 height 11
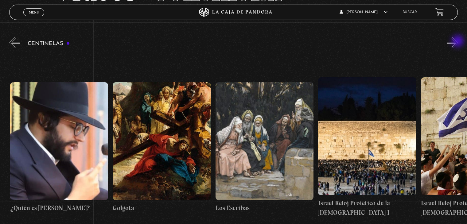
click at [458, 42] on button "»" at bounding box center [452, 42] width 11 height 11
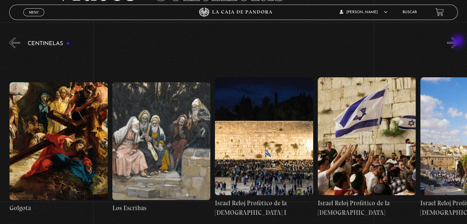
click at [458, 42] on button "»" at bounding box center [452, 42] width 11 height 11
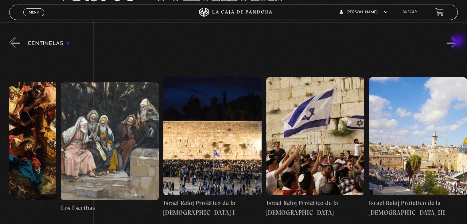
scroll to position [0, 11560]
click at [458, 42] on button "»" at bounding box center [452, 42] width 11 height 11
click at [16, 44] on button "«" at bounding box center [14, 42] width 11 height 11
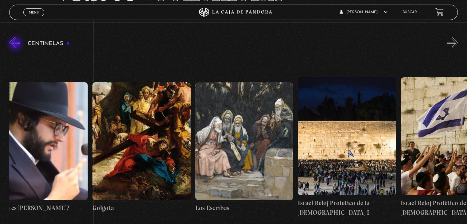
click at [16, 44] on button "«" at bounding box center [14, 42] width 11 height 11
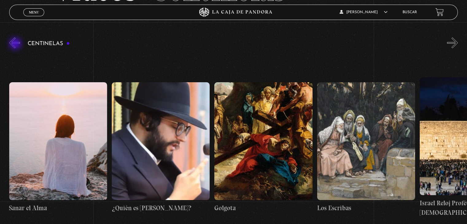
click at [16, 44] on button "«" at bounding box center [14, 42] width 11 height 11
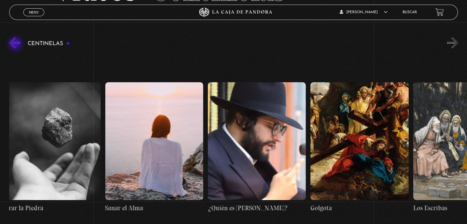
click at [16, 44] on button "«" at bounding box center [14, 42] width 11 height 11
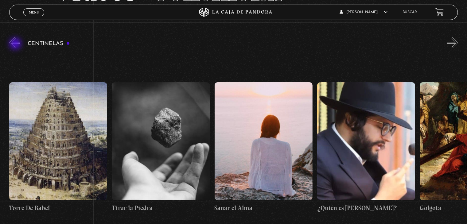
click at [16, 44] on button "«" at bounding box center [14, 42] width 11 height 11
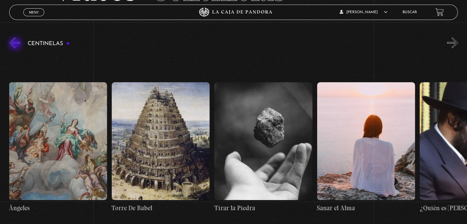
click at [16, 44] on button "«" at bounding box center [14, 42] width 11 height 11
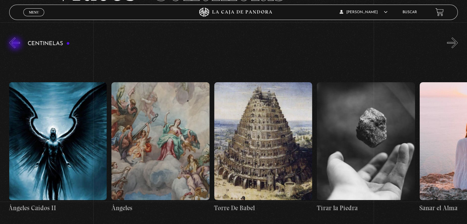
click at [16, 44] on button "«" at bounding box center [14, 42] width 11 height 11
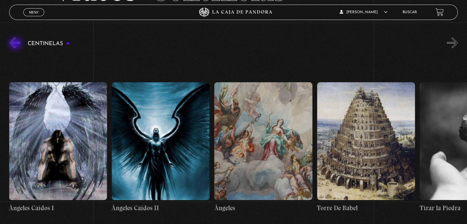
click at [16, 44] on button "«" at bounding box center [14, 42] width 11 height 11
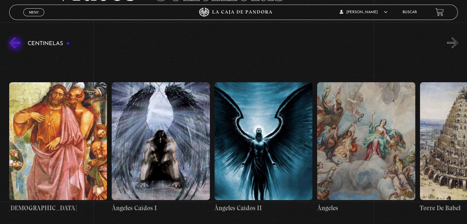
click at [16, 44] on button "«" at bounding box center [14, 42] width 11 height 11
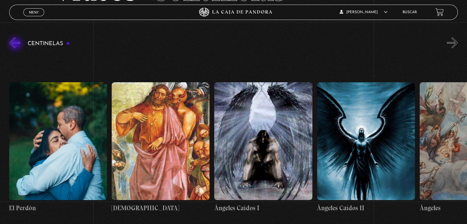
click at [16, 44] on button "«" at bounding box center [14, 42] width 11 height 11
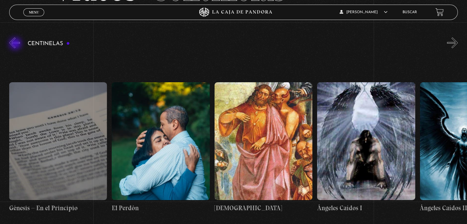
click at [16, 44] on button "«" at bounding box center [14, 42] width 11 height 11
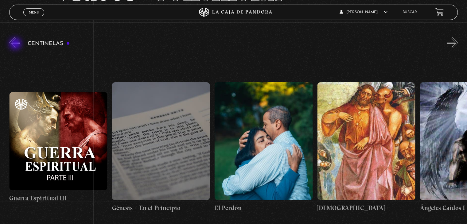
click at [16, 44] on button "«" at bounding box center [14, 42] width 11 height 11
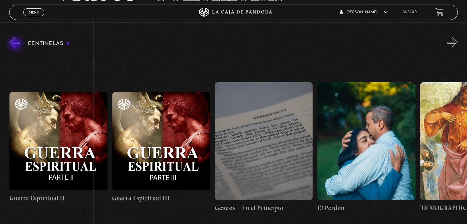
click at [16, 44] on button "«" at bounding box center [14, 42] width 11 height 11
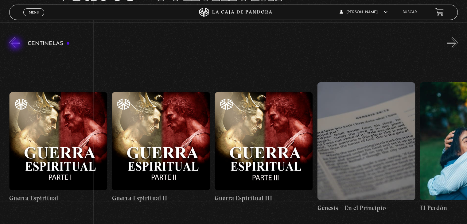
click at [16, 44] on button "«" at bounding box center [14, 42] width 11 height 11
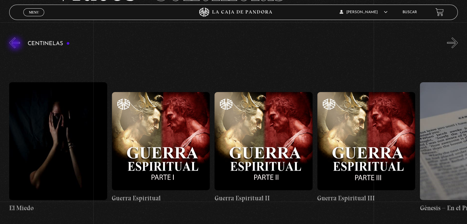
click at [16, 44] on button "«" at bounding box center [14, 42] width 11 height 11
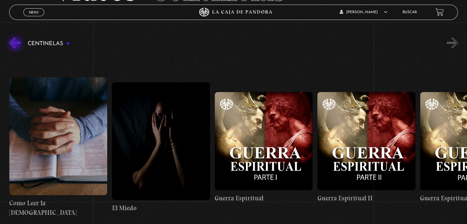
click at [16, 44] on button "«" at bounding box center [14, 42] width 11 height 11
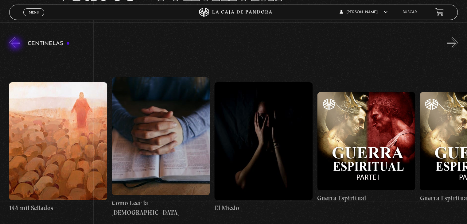
click at [16, 44] on button "«" at bounding box center [14, 42] width 11 height 11
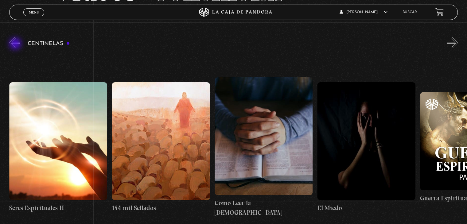
click at [16, 44] on button "«" at bounding box center [14, 42] width 11 height 11
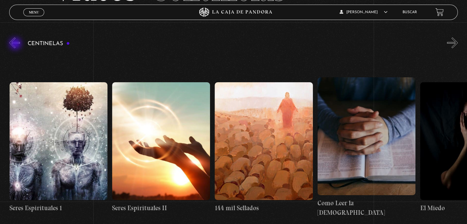
click at [16, 44] on button "«" at bounding box center [14, 42] width 11 height 11
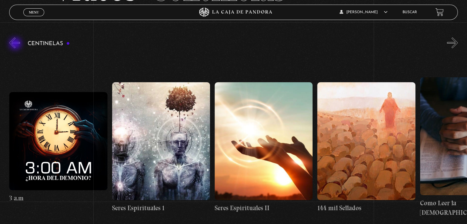
click at [16, 44] on button "«" at bounding box center [14, 42] width 11 height 11
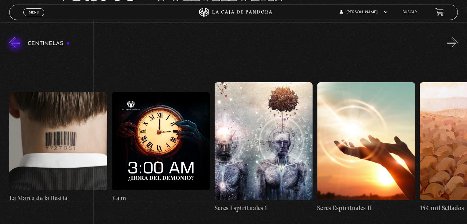
scroll to position [0, 9453]
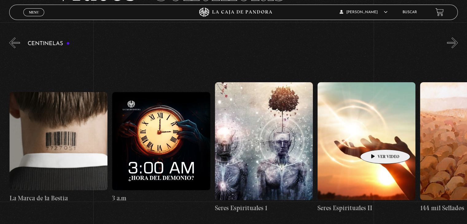
click at [376, 140] on figure at bounding box center [367, 141] width 98 height 118
click at [376, 141] on figure at bounding box center [367, 141] width 98 height 118
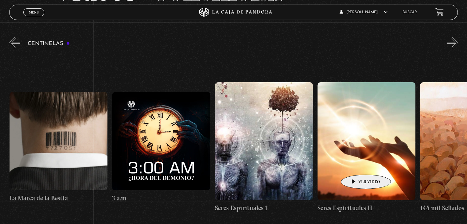
click at [356, 166] on figure at bounding box center [367, 141] width 98 height 118
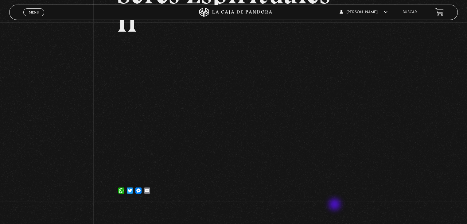
scroll to position [92, 0]
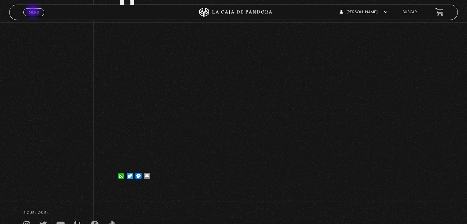
click at [33, 12] on span "Menu" at bounding box center [34, 12] width 10 height 4
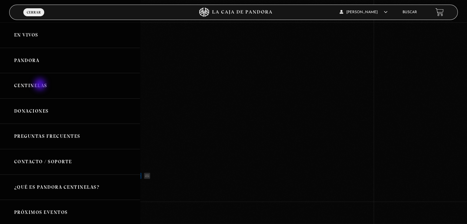
click at [41, 85] on link "Centinelas" at bounding box center [70, 86] width 140 height 26
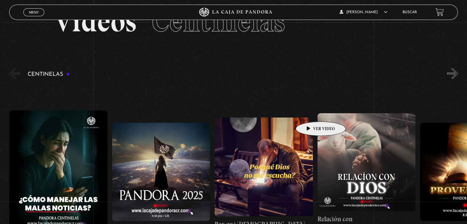
scroll to position [61, 0]
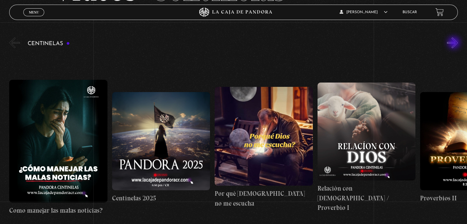
click at [455, 43] on button "»" at bounding box center [452, 42] width 11 height 11
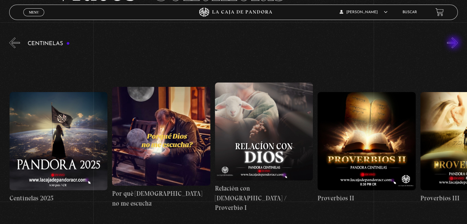
click at [455, 43] on button "»" at bounding box center [452, 42] width 11 height 11
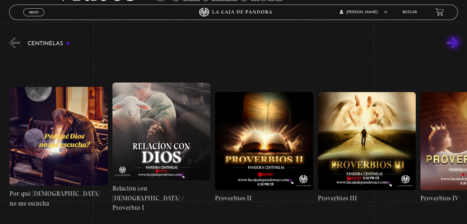
click at [455, 43] on button "»" at bounding box center [452, 42] width 11 height 11
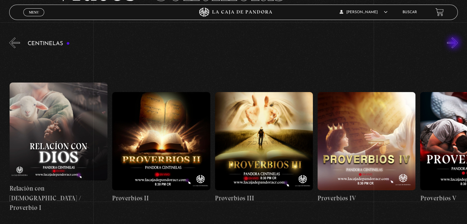
click at [455, 43] on button "»" at bounding box center [452, 42] width 11 height 11
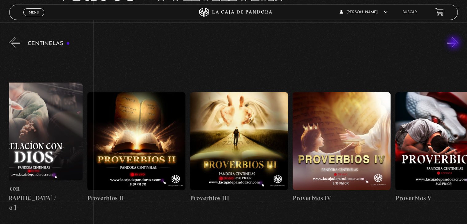
click at [455, 43] on button "»" at bounding box center [452, 42] width 11 height 11
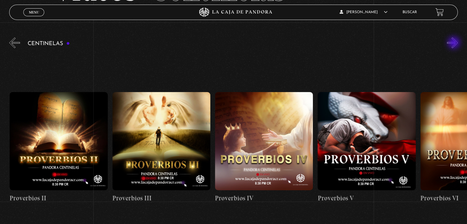
click at [455, 43] on button "»" at bounding box center [452, 42] width 11 height 11
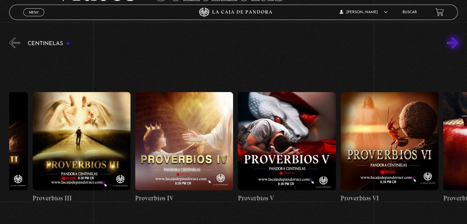
click at [455, 43] on button "»" at bounding box center [452, 42] width 11 height 11
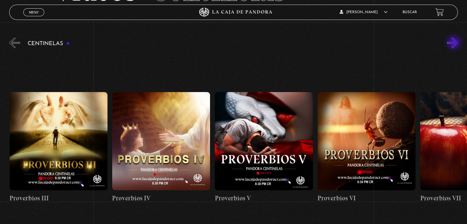
click at [455, 43] on button "»" at bounding box center [452, 42] width 11 height 11
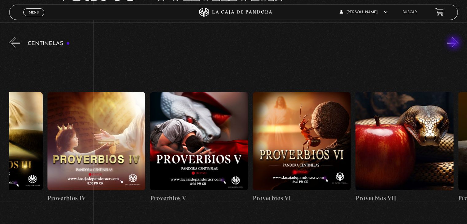
click at [455, 43] on button "»" at bounding box center [452, 42] width 11 height 11
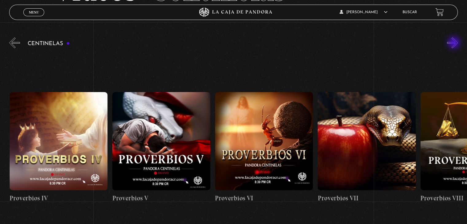
click at [455, 43] on button "»" at bounding box center [452, 42] width 11 height 11
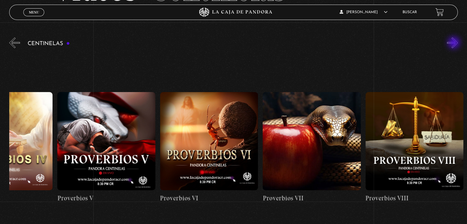
click at [455, 43] on button "»" at bounding box center [452, 42] width 11 height 11
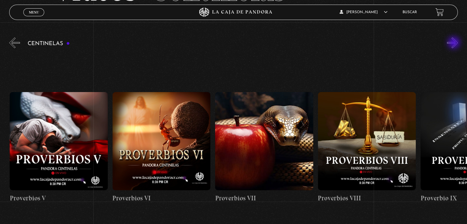
click at [455, 43] on button "»" at bounding box center [452, 42] width 11 height 11
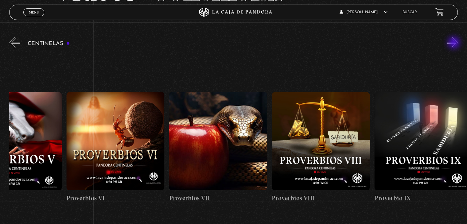
click at [455, 43] on button "»" at bounding box center [452, 42] width 11 height 11
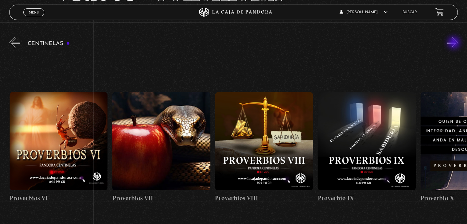
click at [455, 43] on button "»" at bounding box center [452, 42] width 11 height 11
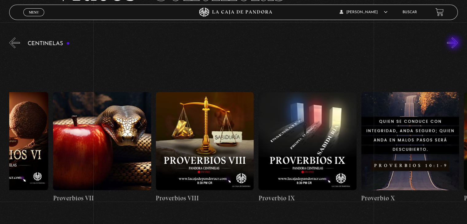
click at [455, 43] on button "»" at bounding box center [452, 42] width 11 height 11
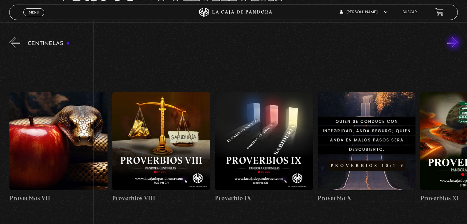
click at [455, 43] on button "»" at bounding box center [452, 42] width 11 height 11
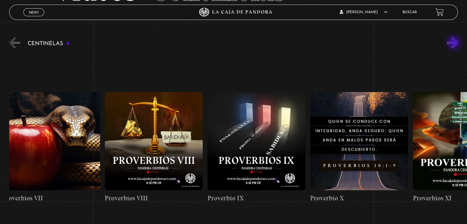
click at [455, 43] on button "»" at bounding box center [452, 42] width 11 height 11
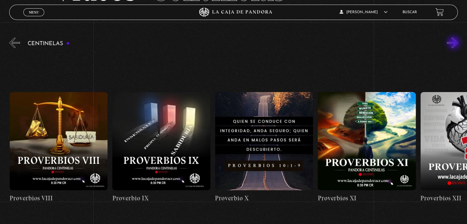
click at [455, 43] on button "»" at bounding box center [452, 42] width 11 height 11
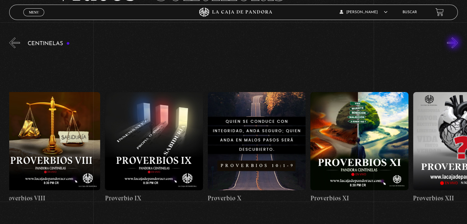
click at [455, 43] on button "»" at bounding box center [452, 42] width 11 height 11
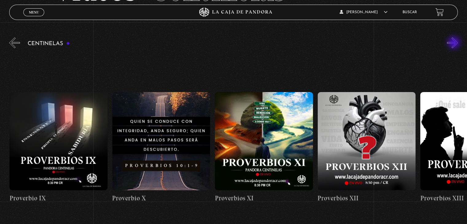
click at [455, 43] on button "»" at bounding box center [452, 42] width 11 height 11
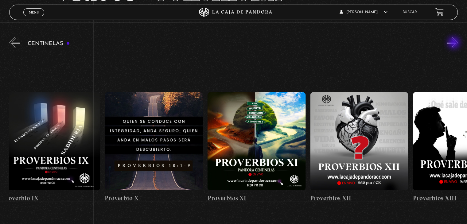
click at [455, 43] on button "»" at bounding box center [452, 42] width 11 height 11
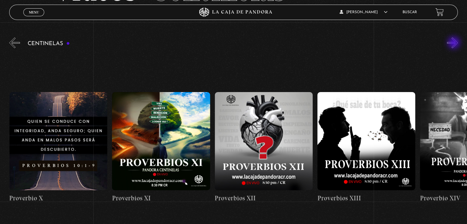
click at [455, 43] on button "»" at bounding box center [452, 42] width 11 height 11
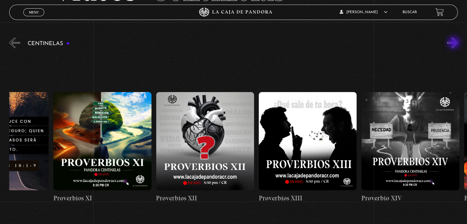
click at [455, 43] on button "»" at bounding box center [452, 42] width 11 height 11
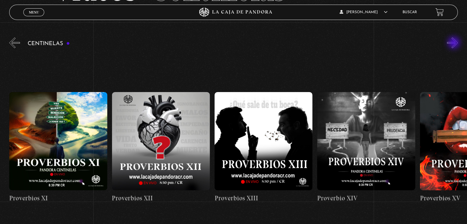
click at [455, 43] on button "»" at bounding box center [452, 42] width 11 height 11
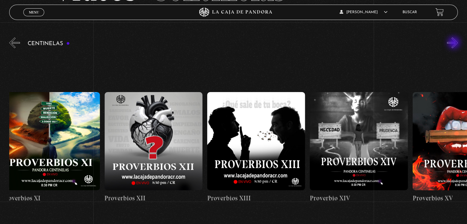
click at [455, 43] on button "»" at bounding box center [452, 42] width 11 height 11
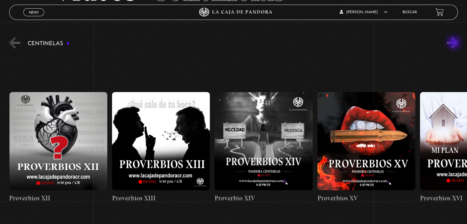
click at [455, 43] on button "»" at bounding box center [452, 42] width 11 height 11
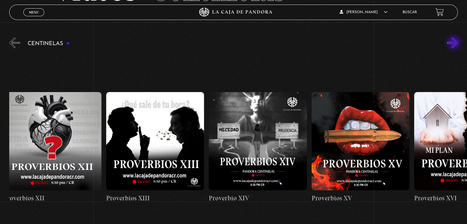
click at [455, 43] on button "»" at bounding box center [452, 42] width 11 height 11
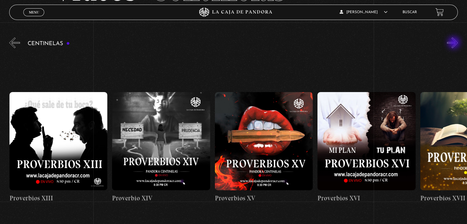
click at [455, 43] on button "»" at bounding box center [452, 42] width 11 height 11
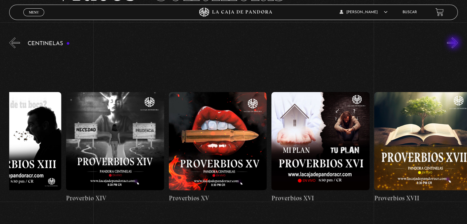
click at [455, 43] on button "»" at bounding box center [452, 42] width 11 height 11
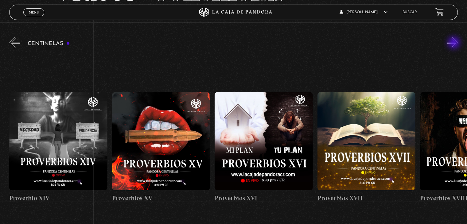
click at [455, 43] on button "»" at bounding box center [452, 42] width 11 height 11
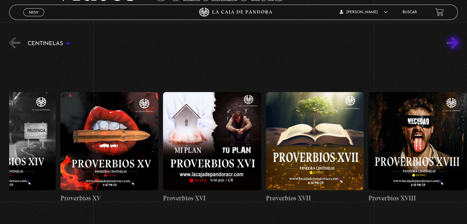
click at [455, 43] on button "»" at bounding box center [452, 42] width 11 height 11
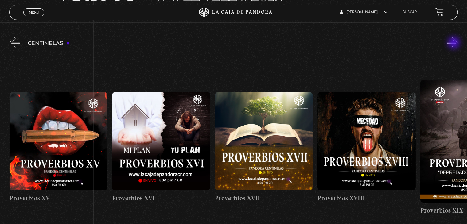
click at [455, 43] on button "»" at bounding box center [452, 42] width 11 height 11
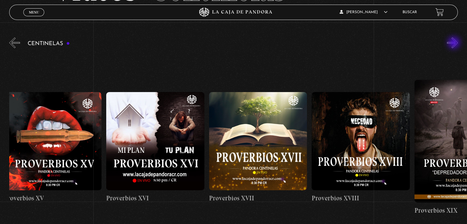
click at [455, 43] on button "»" at bounding box center [452, 42] width 11 height 11
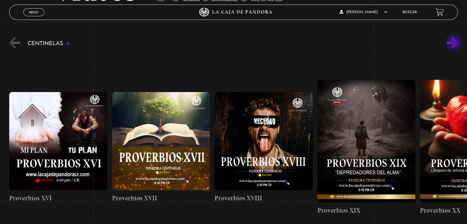
click at [455, 43] on button "»" at bounding box center [452, 42] width 11 height 11
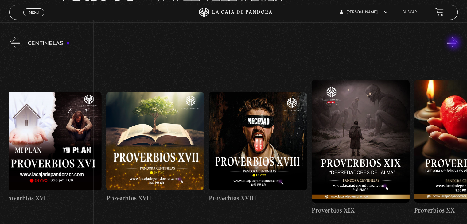
click at [455, 43] on button "»" at bounding box center [452, 42] width 11 height 11
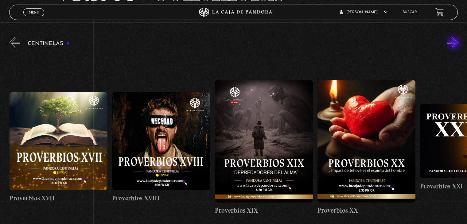
click at [455, 43] on button "»" at bounding box center [452, 42] width 11 height 11
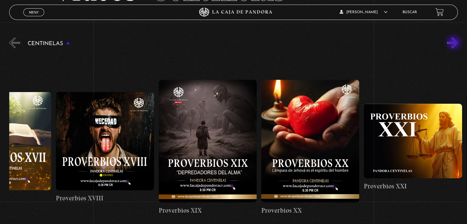
click at [455, 43] on button "»" at bounding box center [452, 42] width 11 height 11
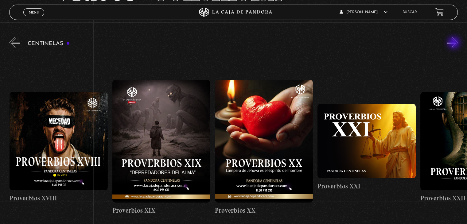
click at [455, 43] on button "»" at bounding box center [452, 42] width 11 height 11
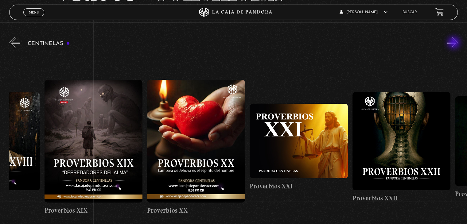
click at [455, 43] on button "»" at bounding box center [452, 42] width 11 height 11
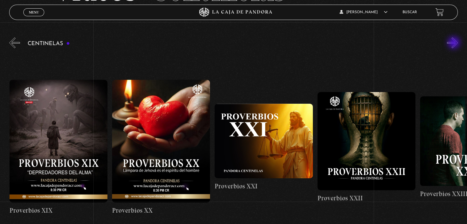
click at [455, 43] on button "»" at bounding box center [452, 42] width 11 height 11
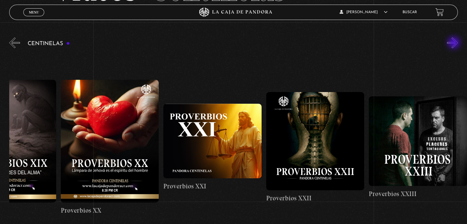
click at [455, 43] on button "»" at bounding box center [452, 42] width 11 height 11
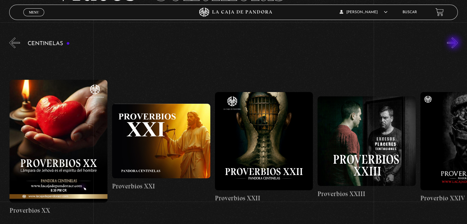
click at [455, 43] on button "»" at bounding box center [452, 42] width 11 height 11
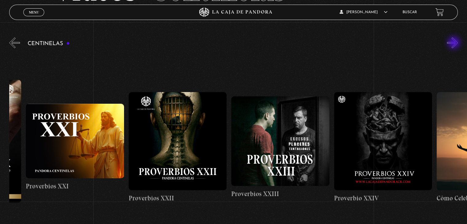
click at [455, 43] on button "»" at bounding box center [452, 42] width 11 height 11
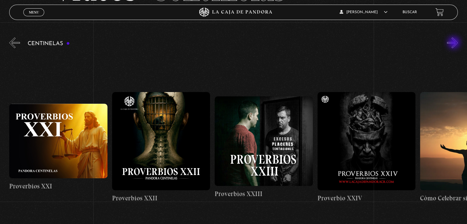
click at [455, 43] on button "»" at bounding box center [452, 42] width 11 height 11
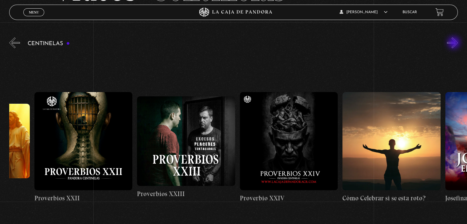
click at [455, 43] on button "»" at bounding box center [452, 42] width 11 height 11
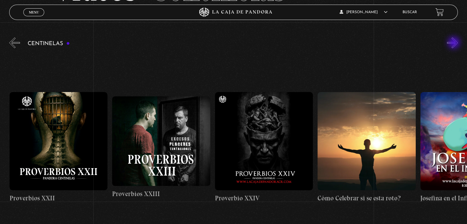
click at [455, 43] on button "»" at bounding box center [452, 42] width 11 height 11
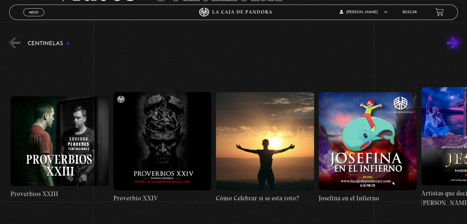
click at [455, 43] on button "»" at bounding box center [452, 42] width 11 height 11
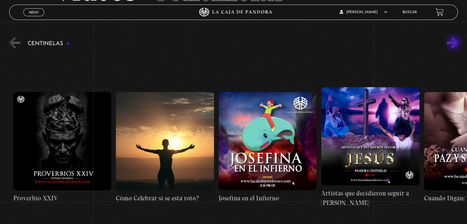
click at [455, 43] on button "»" at bounding box center [452, 42] width 11 height 11
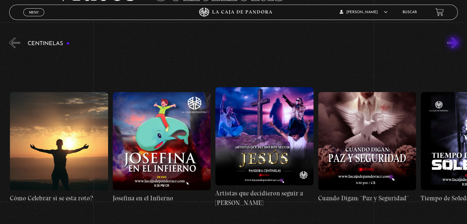
click at [455, 43] on button "»" at bounding box center [452, 42] width 11 height 11
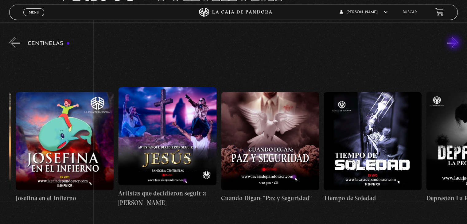
click at [455, 43] on button "»" at bounding box center [452, 42] width 11 height 11
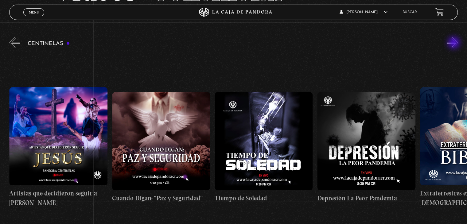
click at [455, 43] on button "»" at bounding box center [452, 42] width 11 height 11
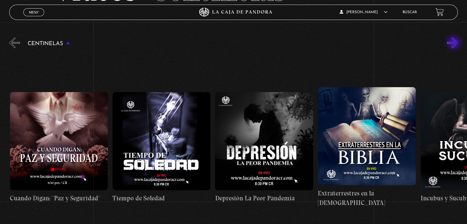
scroll to position [0, 3083]
click at [455, 43] on button "»" at bounding box center [452, 42] width 11 height 11
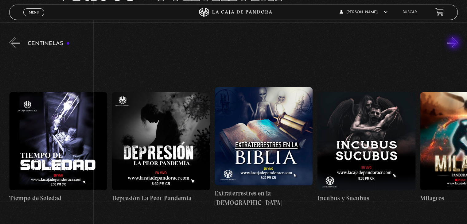
click at [455, 43] on button "»" at bounding box center [452, 42] width 11 height 11
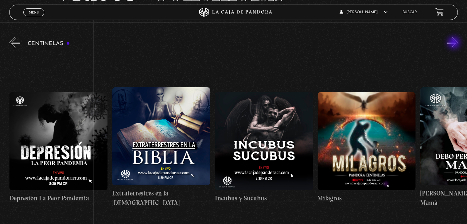
click at [455, 43] on button "»" at bounding box center [452, 42] width 11 height 11
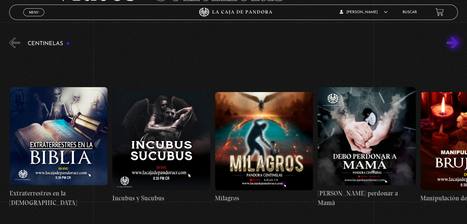
click at [455, 43] on button "»" at bounding box center [452, 42] width 11 height 11
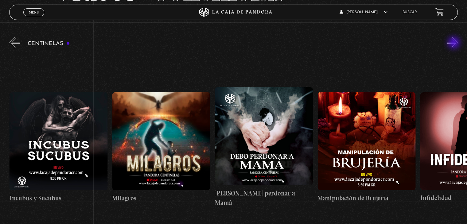
click at [455, 43] on button "»" at bounding box center [452, 42] width 11 height 11
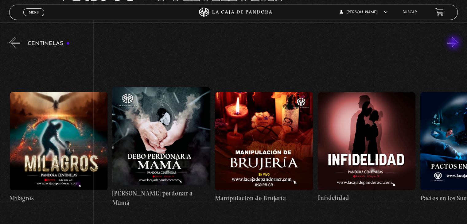
click at [455, 43] on button "»" at bounding box center [452, 42] width 11 height 11
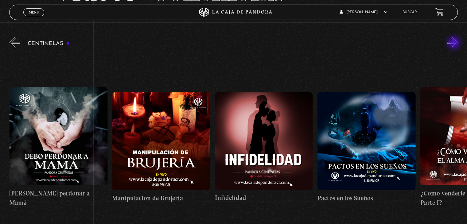
click at [455, 43] on button "»" at bounding box center [452, 42] width 11 height 11
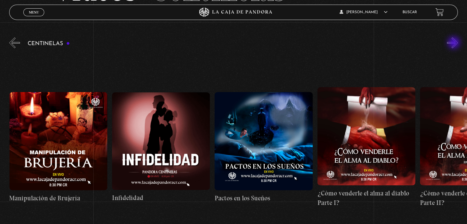
click at [455, 43] on button "»" at bounding box center [452, 42] width 11 height 11
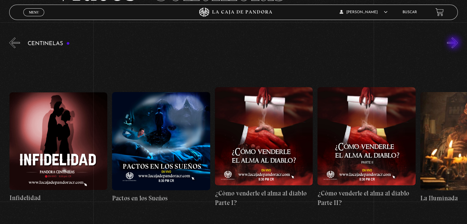
click at [455, 43] on button "»" at bounding box center [452, 42] width 11 height 11
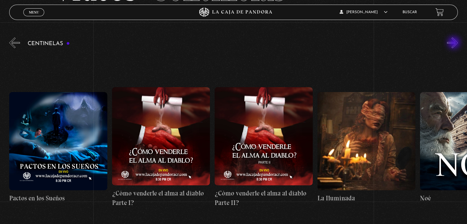
click at [455, 43] on button "»" at bounding box center [452, 42] width 11 height 11
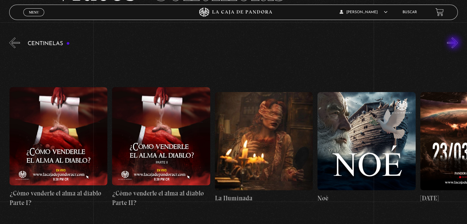
click at [455, 43] on button "»" at bounding box center [452, 42] width 11 height 11
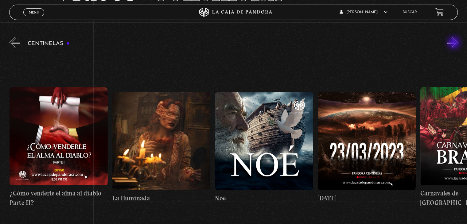
click at [455, 43] on button "»" at bounding box center [452, 42] width 11 height 11
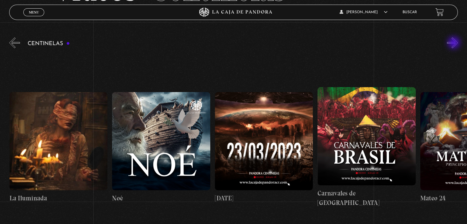
click at [455, 43] on button "»" at bounding box center [452, 42] width 11 height 11
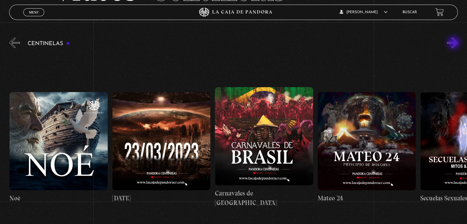
click at [455, 43] on button "»" at bounding box center [452, 42] width 11 height 11
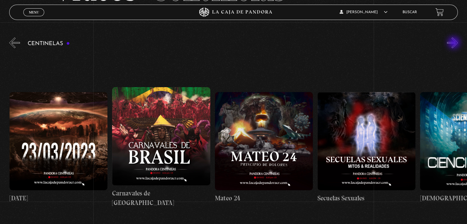
click at [455, 43] on button "»" at bounding box center [452, 42] width 11 height 11
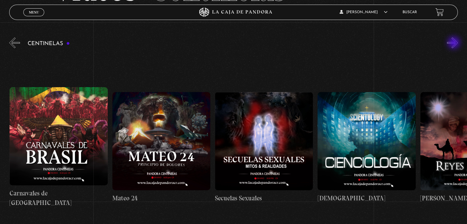
click at [455, 43] on button "»" at bounding box center [452, 42] width 11 height 11
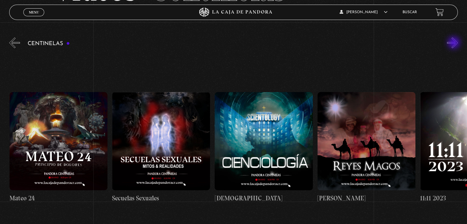
click at [455, 43] on button "»" at bounding box center [452, 42] width 11 height 11
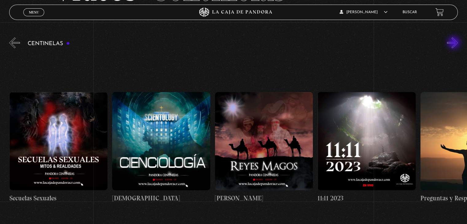
click at [455, 43] on button "»" at bounding box center [452, 42] width 11 height 11
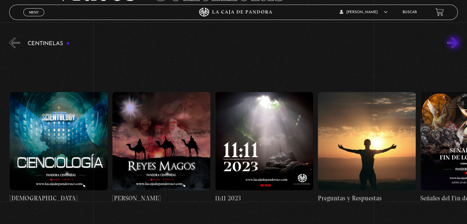
click at [455, 43] on button "»" at bounding box center [452, 42] width 11 height 11
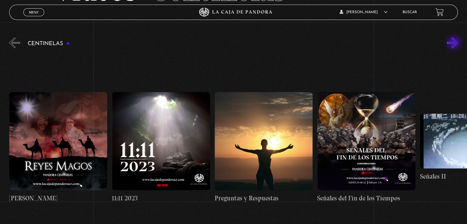
click at [455, 43] on button "»" at bounding box center [452, 42] width 11 height 11
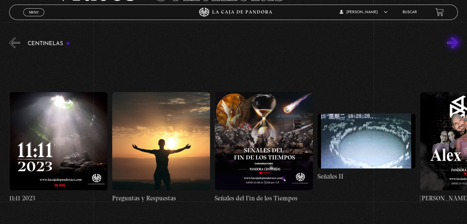
click at [455, 43] on button "»" at bounding box center [452, 42] width 11 height 11
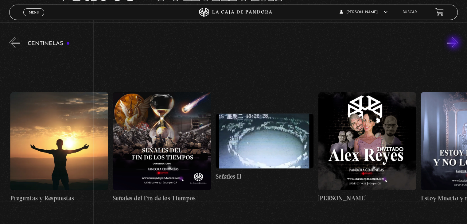
click at [455, 43] on button "»" at bounding box center [452, 42] width 11 height 11
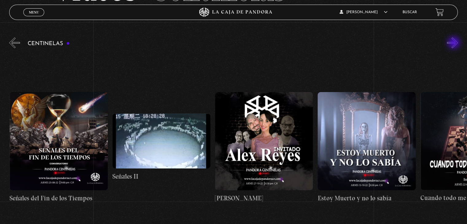
click at [455, 43] on button "»" at bounding box center [452, 42] width 11 height 11
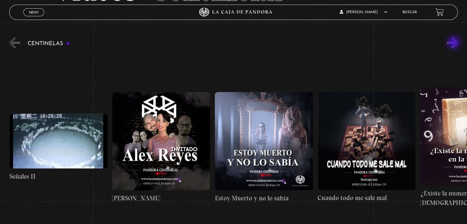
click at [455, 43] on button "»" at bounding box center [452, 42] width 11 height 11
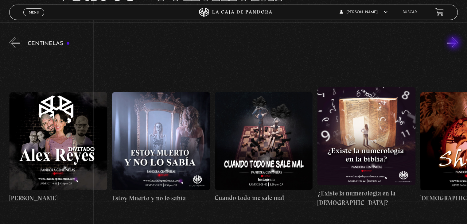
click at [455, 43] on button "»" at bounding box center [452, 42] width 11 height 11
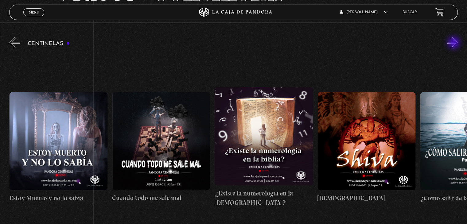
click at [455, 43] on button "»" at bounding box center [452, 42] width 11 height 11
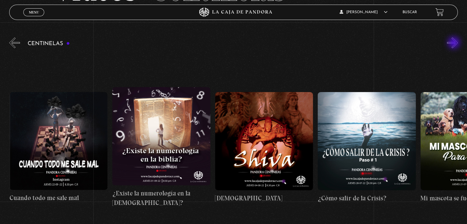
click at [455, 43] on button "»" at bounding box center [452, 42] width 11 height 11
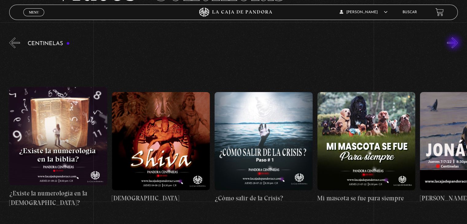
click at [455, 43] on button "»" at bounding box center [452, 42] width 11 height 11
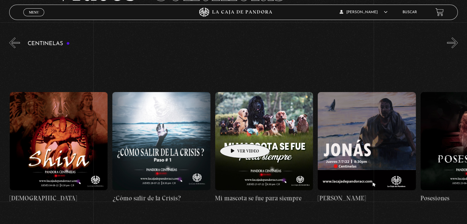
scroll to position [0, 5960]
click at [242, 137] on figure at bounding box center [264, 141] width 98 height 98
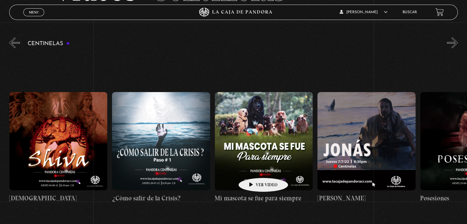
click at [254, 169] on figure at bounding box center [264, 141] width 98 height 98
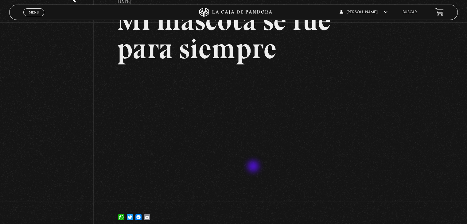
scroll to position [61, 0]
